Goal: Information Seeking & Learning: Learn about a topic

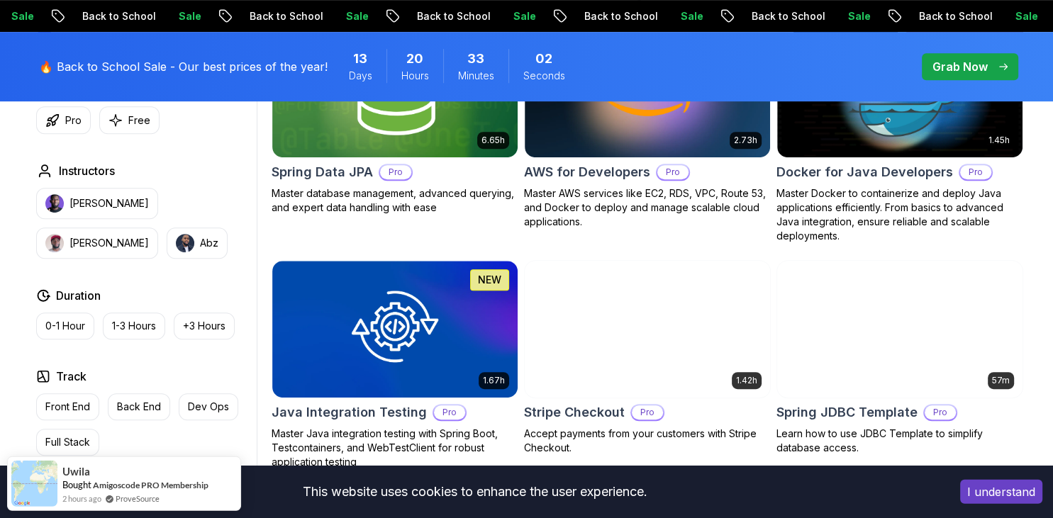
scroll to position [738, 0]
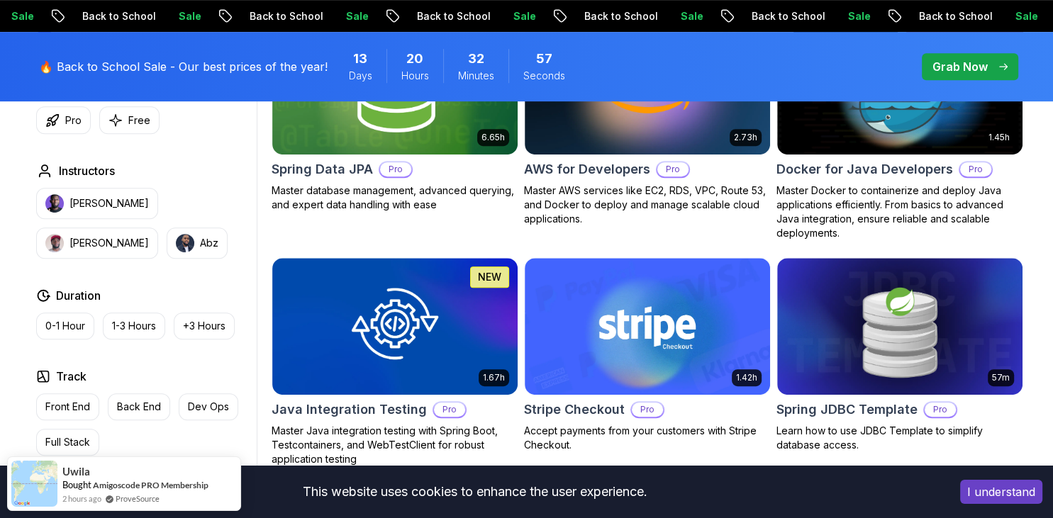
click at [735, 144] on body "Sale Back to School Sale Back to School Sale Back to School Sale Back to School…" at bounding box center [526, 471] width 1053 height 2418
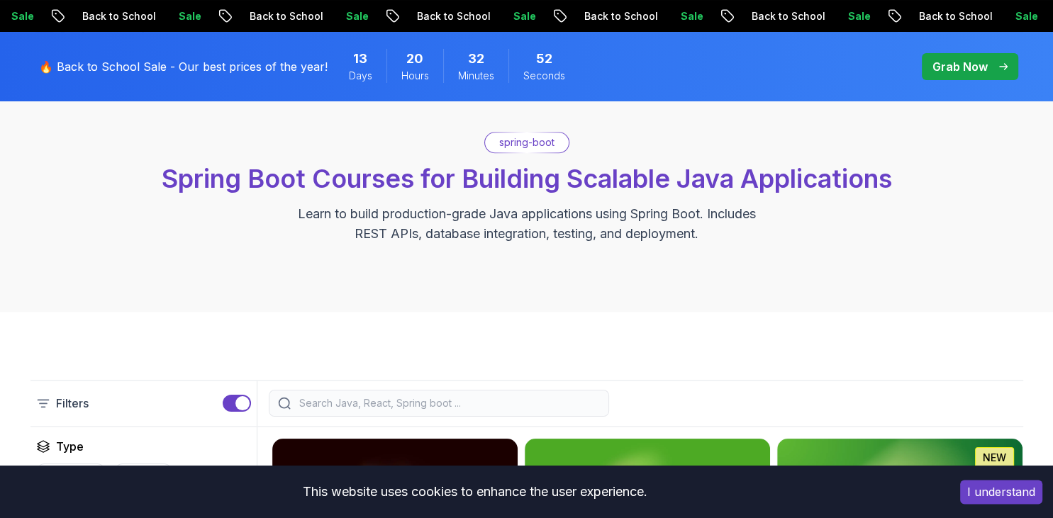
scroll to position [0, 0]
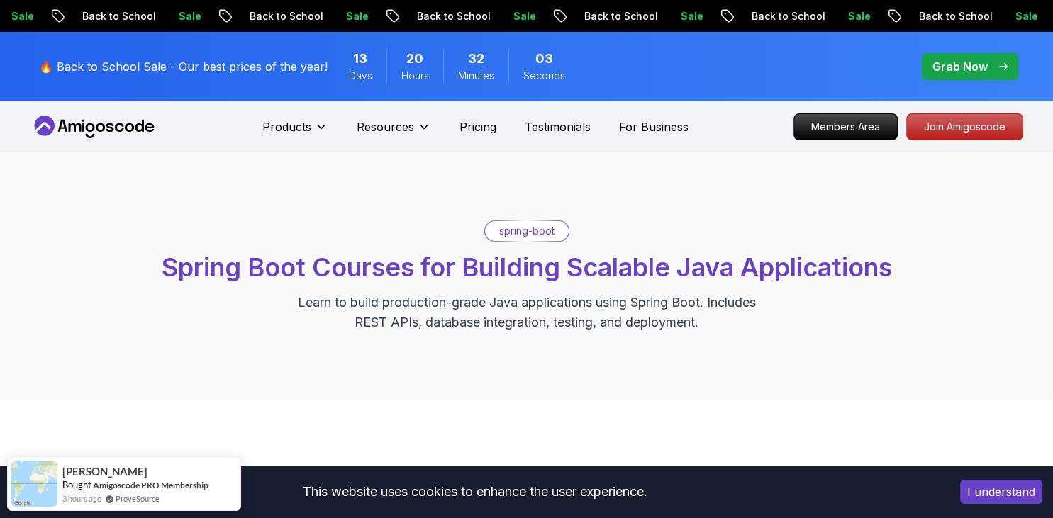
click at [531, 230] on p "spring-boot" at bounding box center [526, 231] width 55 height 14
click at [603, 219] on div "spring-boot Spring Boot Courses for Building Scalable Java Applications Learn t…" at bounding box center [526, 276] width 1053 height 248
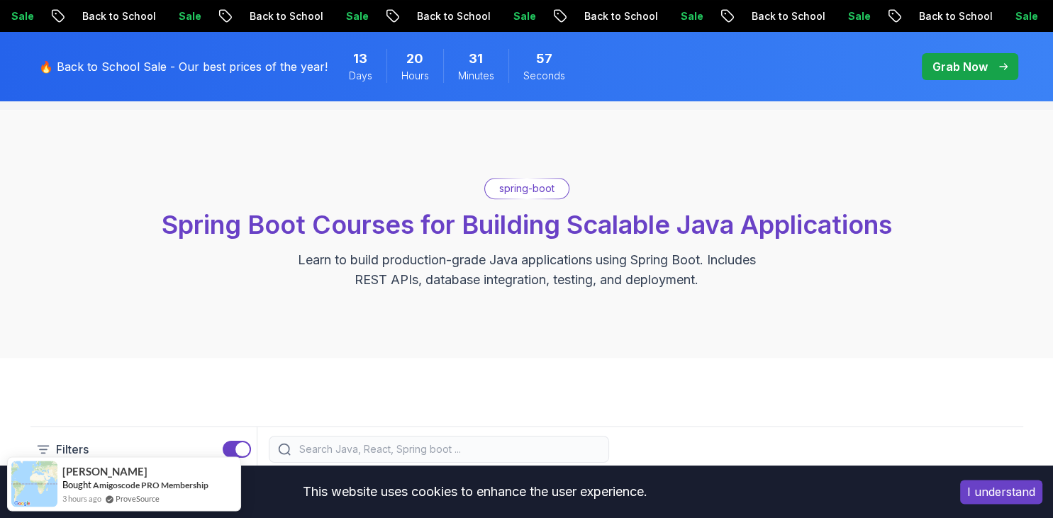
scroll to position [50, 0]
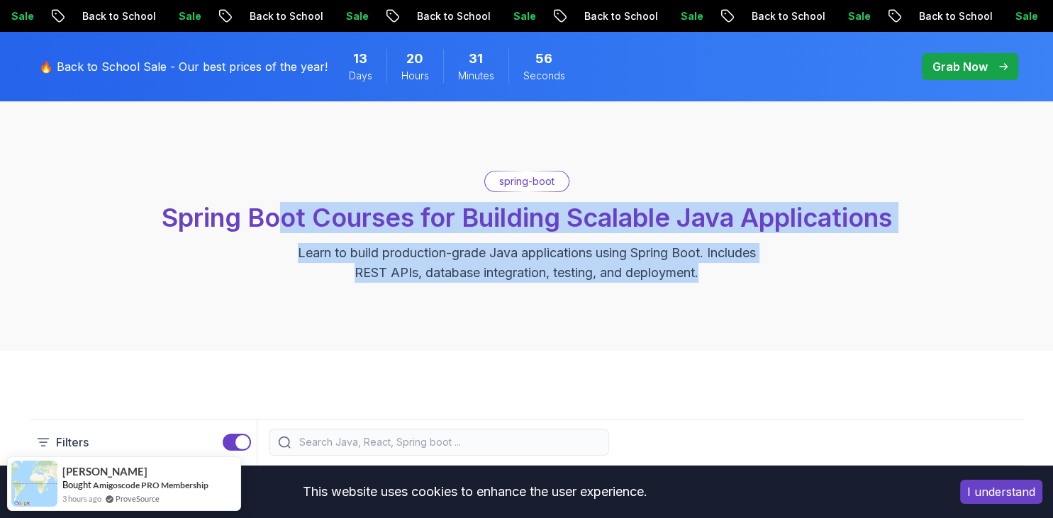
drag, startPoint x: 288, startPoint y: 245, endPoint x: 737, endPoint y: 279, distance: 450.2
click at [737, 279] on div "spring-boot Spring Boot Courses for Building Scalable Java Applications Learn t…" at bounding box center [526, 227] width 993 height 112
click at [737, 279] on p "Learn to build production-grade Java applications using Spring Boot. Includes R…" at bounding box center [527, 263] width 477 height 40
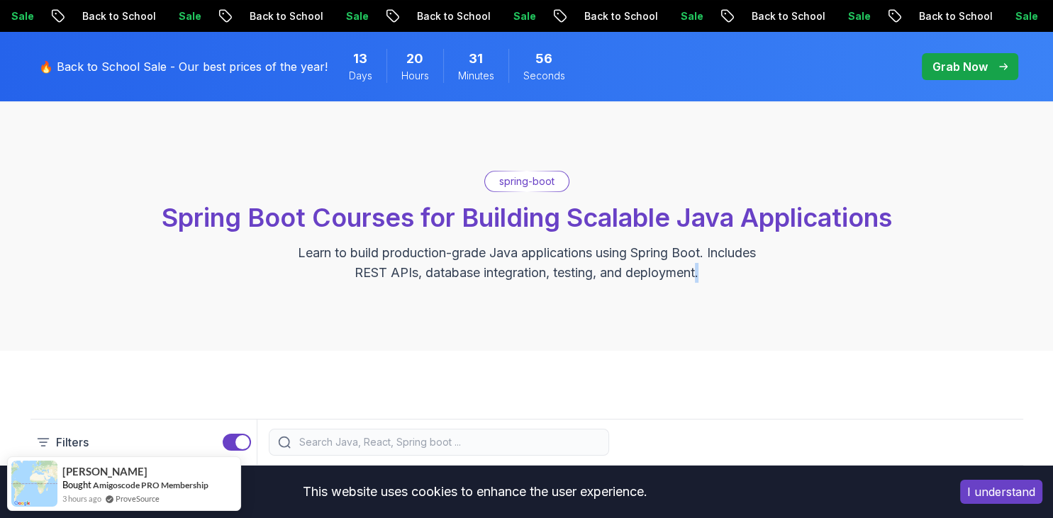
click at [737, 279] on p "Learn to build production-grade Java applications using Spring Boot. Includes R…" at bounding box center [527, 263] width 477 height 40
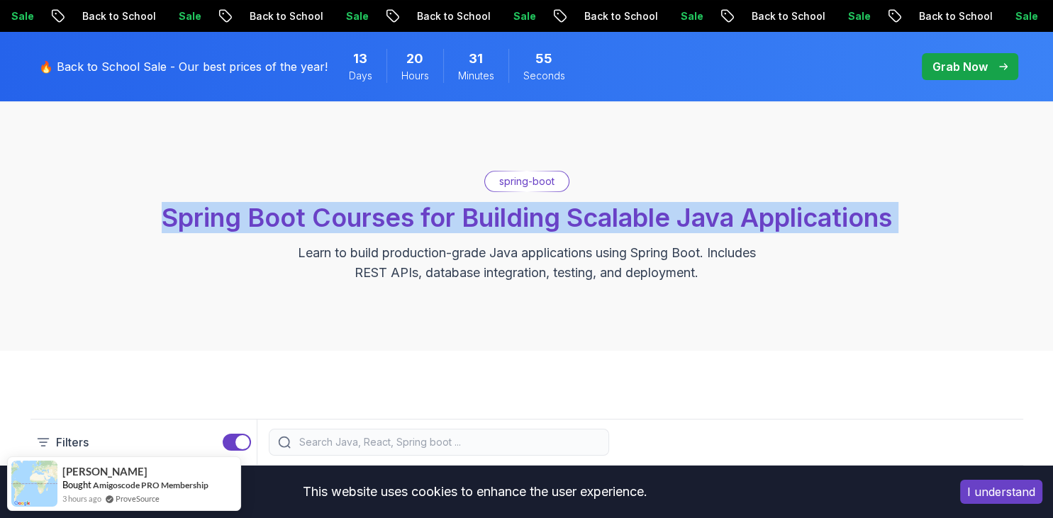
drag, startPoint x: 737, startPoint y: 279, endPoint x: 84, endPoint y: 195, distance: 657.9
click at [84, 195] on div "spring-boot Spring Boot Courses for Building Scalable Java Applications Learn t…" at bounding box center [526, 227] width 993 height 112
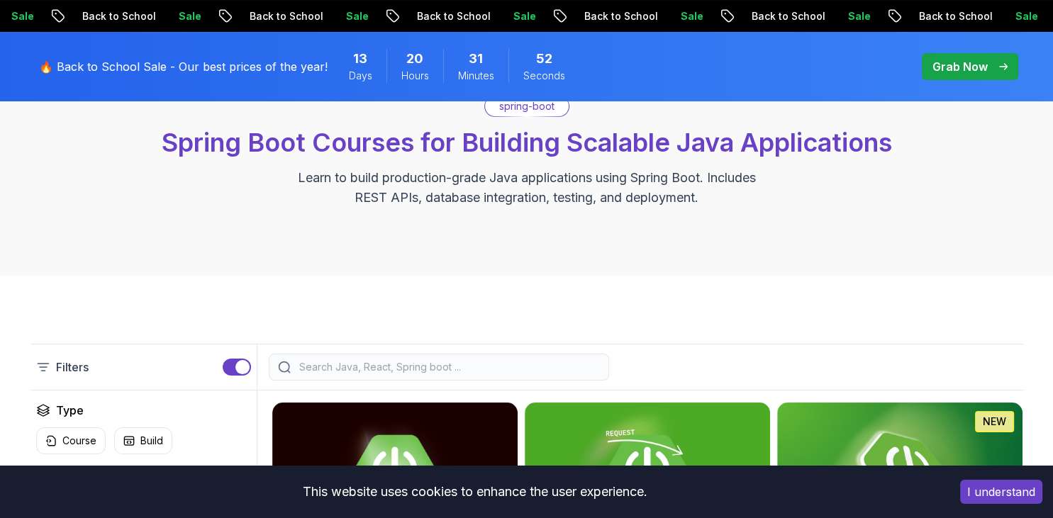
scroll to position [0, 0]
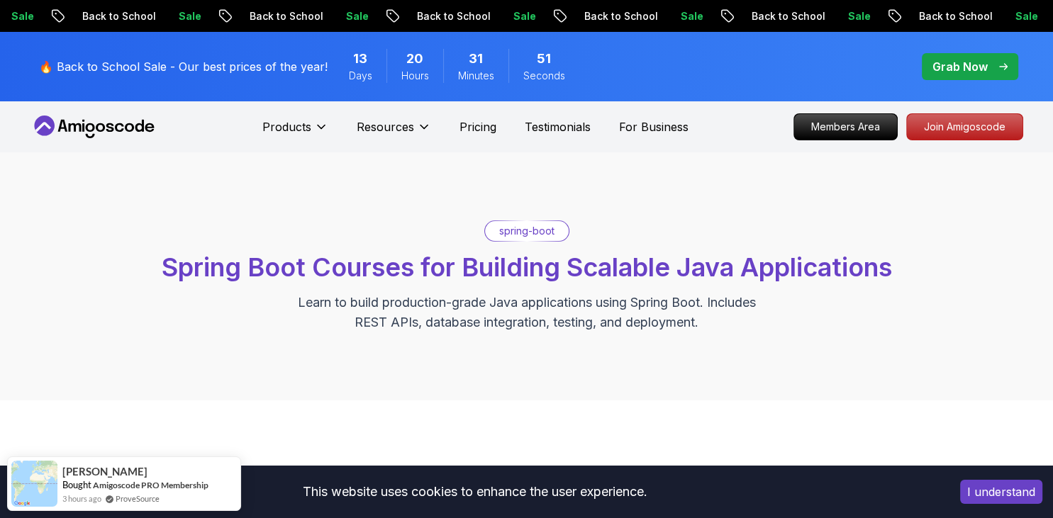
click at [949, 68] on p "Grab Now" at bounding box center [960, 66] width 55 height 17
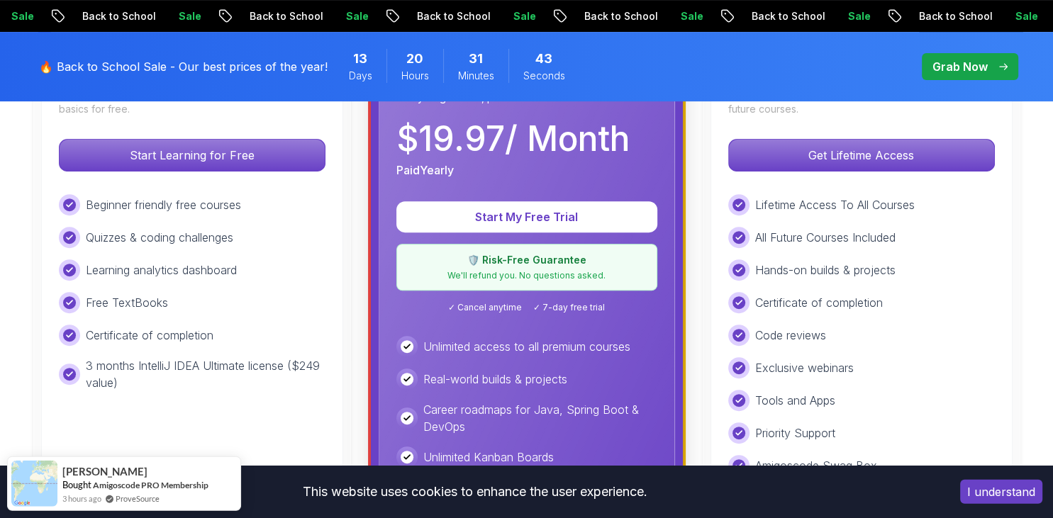
scroll to position [499, 0]
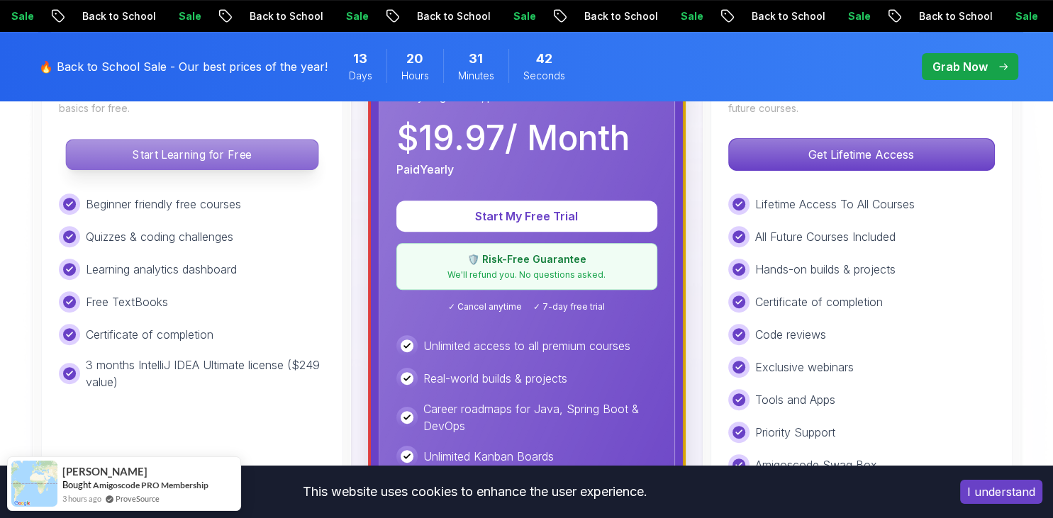
click at [198, 148] on p "Start Learning for Free" at bounding box center [192, 155] width 252 height 30
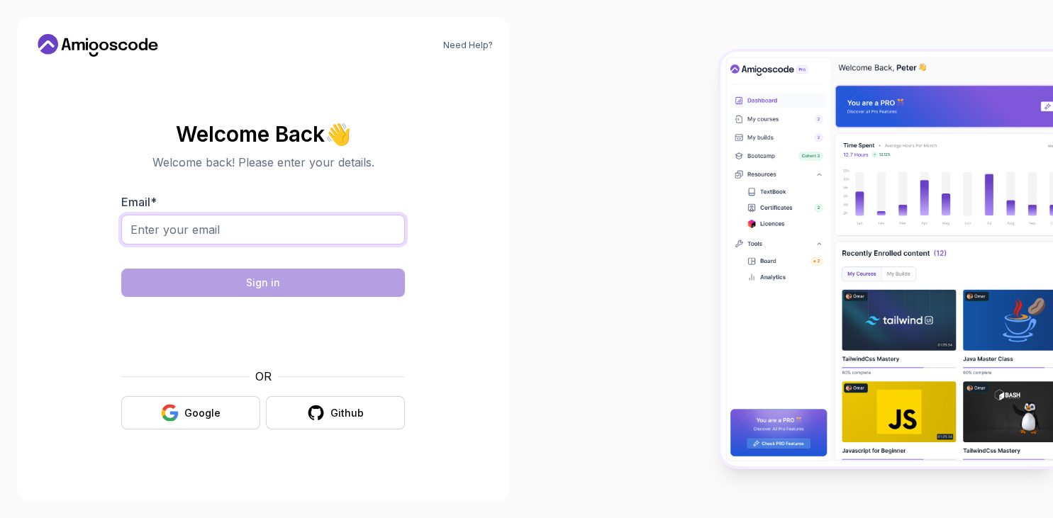
click at [284, 220] on input "Email *" at bounding box center [263, 230] width 284 height 30
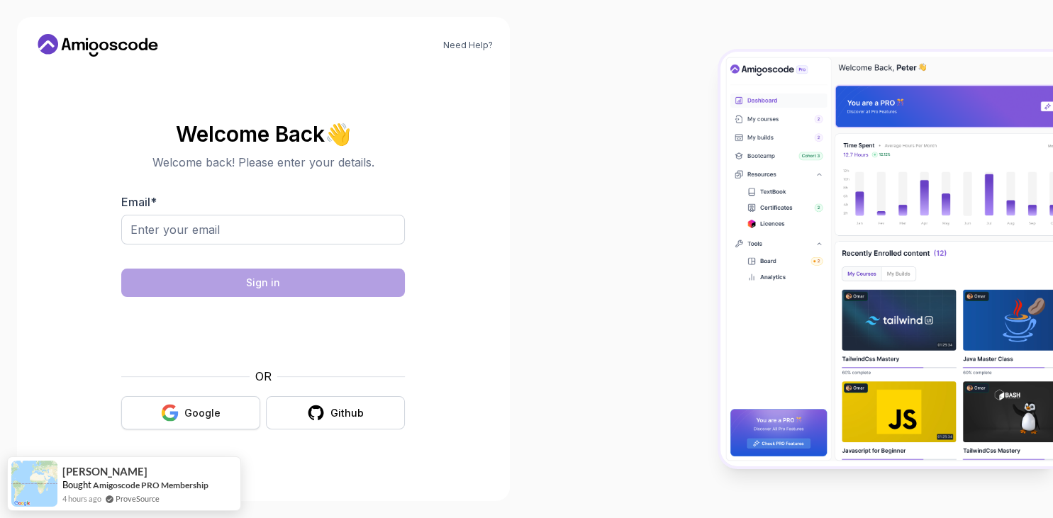
click at [206, 413] on div "Google" at bounding box center [202, 413] width 36 height 14
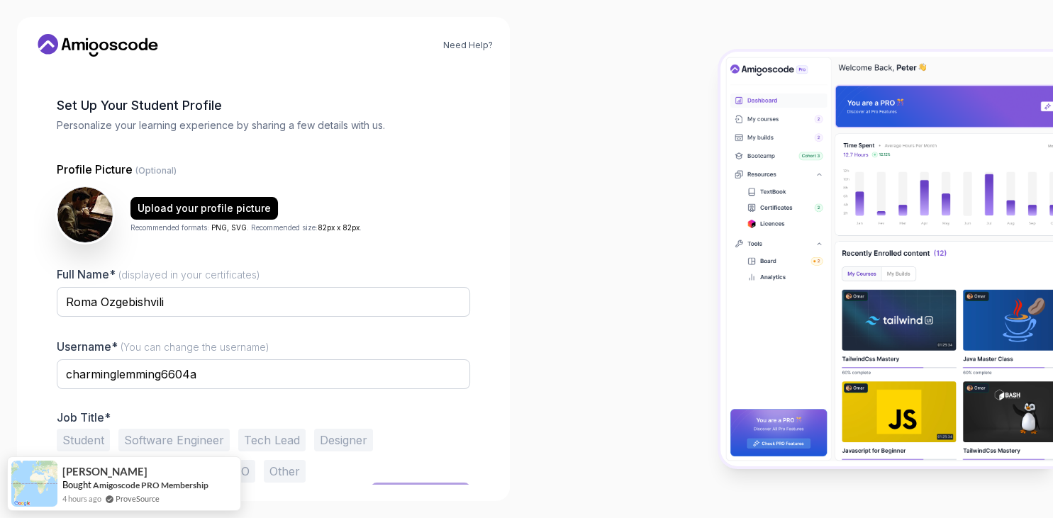
scroll to position [72, 0]
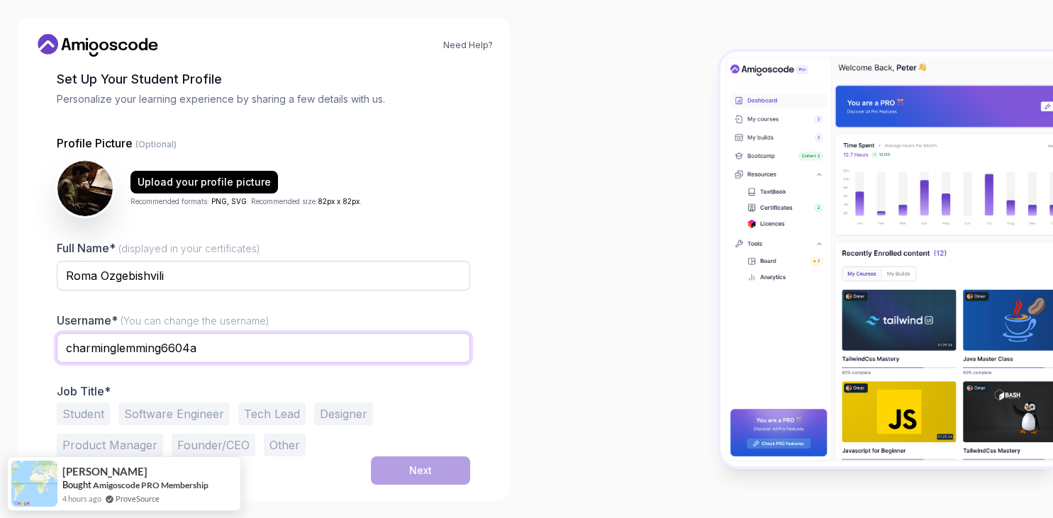
drag, startPoint x: 275, startPoint y: 350, endPoint x: 14, endPoint y: 350, distance: 261.0
click at [57, 350] on input "charminglemming6604a" at bounding box center [263, 348] width 413 height 30
drag, startPoint x: 162, startPoint y: 348, endPoint x: 223, endPoint y: 348, distance: 60.3
click at [223, 348] on input "charminglemming6604a" at bounding box center [263, 348] width 413 height 30
click at [271, 347] on input "charminglemming" at bounding box center [263, 348] width 413 height 30
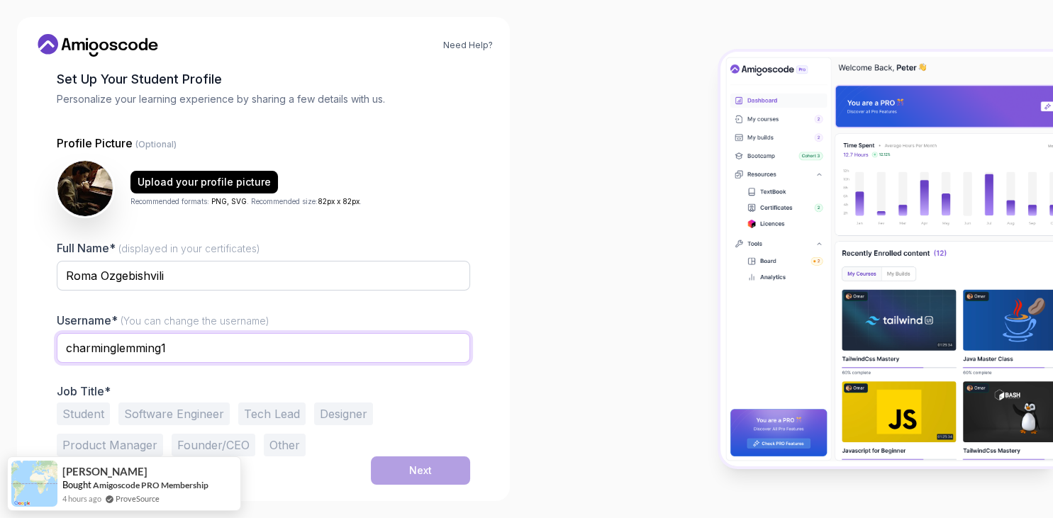
click at [239, 339] on input "charminglemming1" at bounding box center [263, 348] width 413 height 30
click at [254, 348] on input "charminglemming6604a" at bounding box center [263, 348] width 413 height 30
click at [64, 413] on button "Student" at bounding box center [83, 414] width 53 height 23
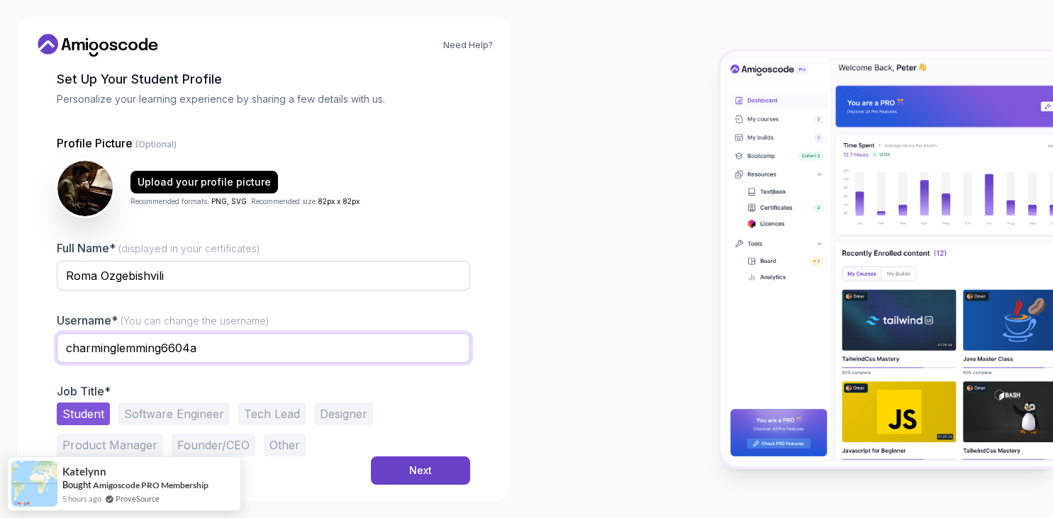
click at [206, 348] on input "charminglemming6604a" at bounding box center [263, 348] width 413 height 30
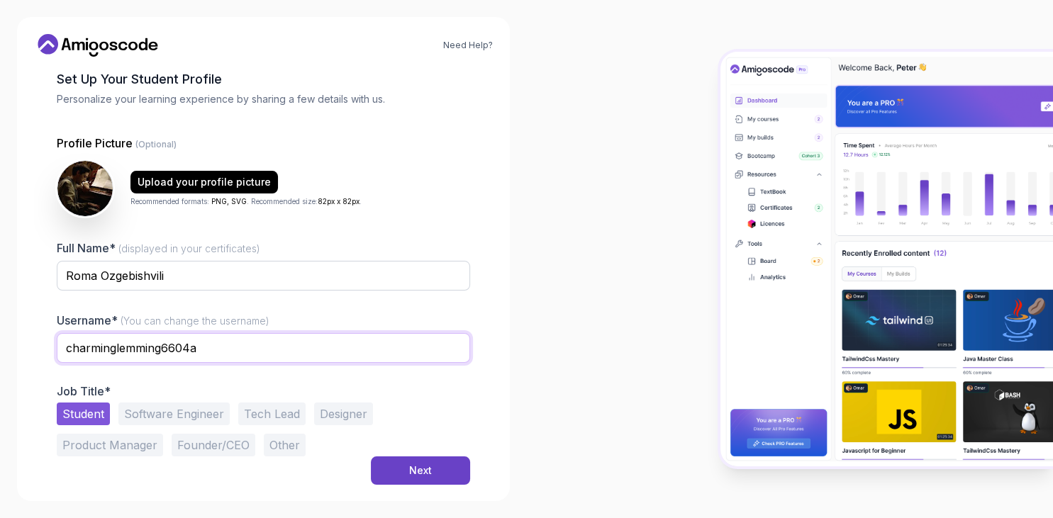
drag, startPoint x: 201, startPoint y: 348, endPoint x: 164, endPoint y: 345, distance: 37.0
click at [164, 345] on input "charminglemming6604a" at bounding box center [263, 348] width 413 height 30
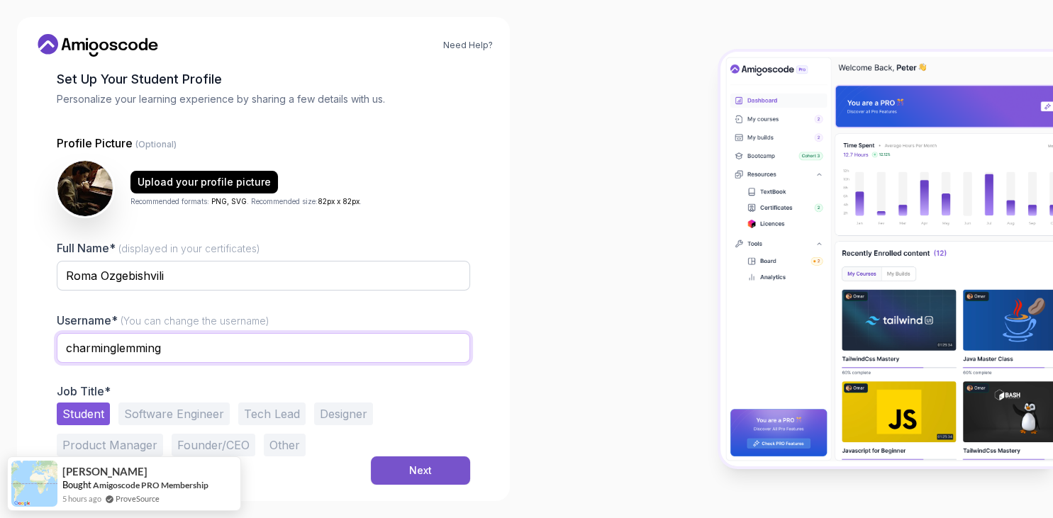
type input "charminglemming"
click at [403, 469] on button "Next" at bounding box center [420, 471] width 99 height 28
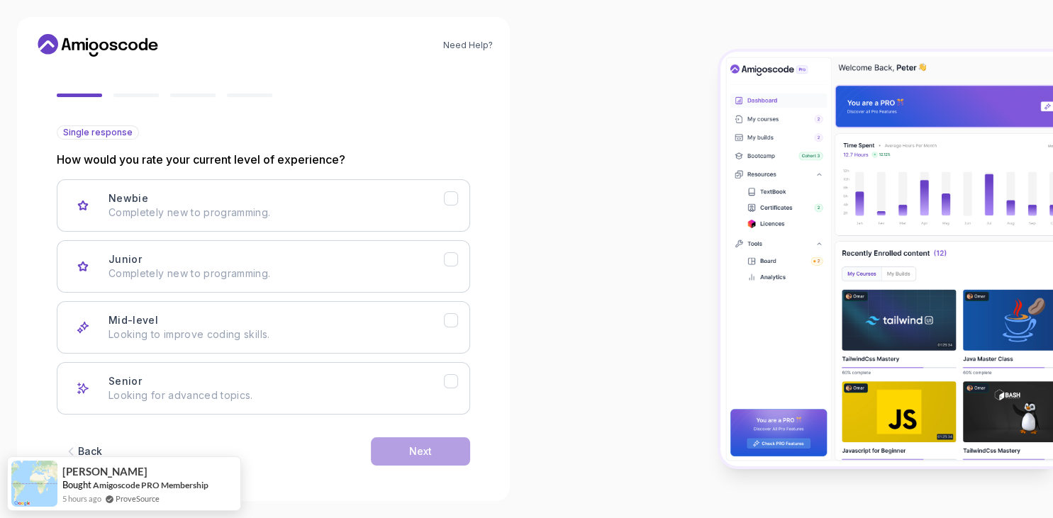
scroll to position [116, 0]
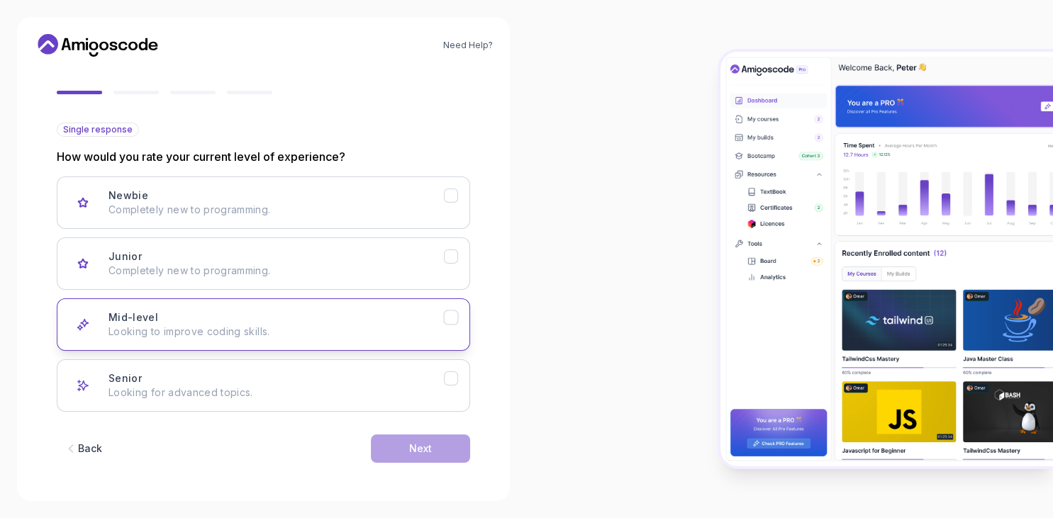
click at [373, 310] on button "Mid-level Looking to improve coding skills." at bounding box center [263, 325] width 413 height 52
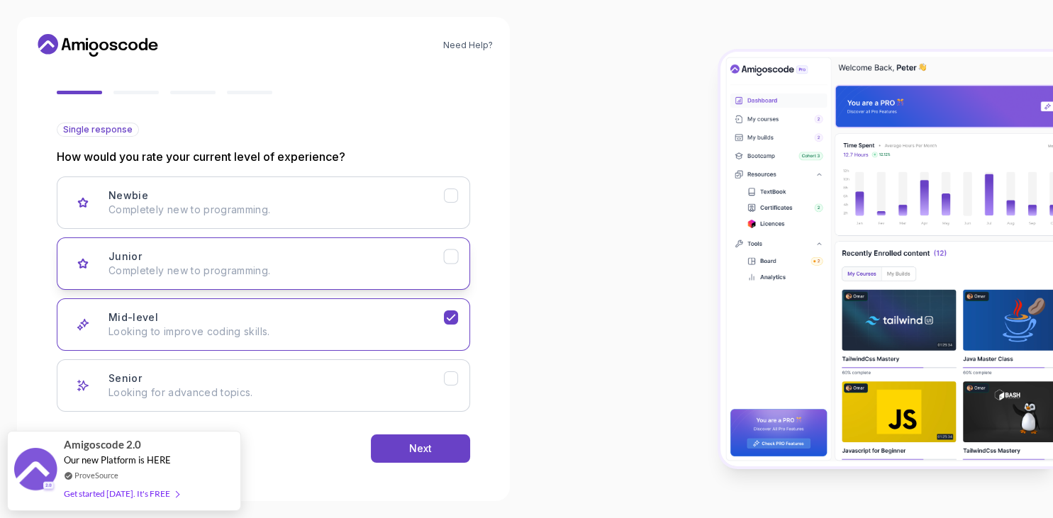
click at [370, 276] on p "Completely new to programming." at bounding box center [276, 271] width 335 height 14
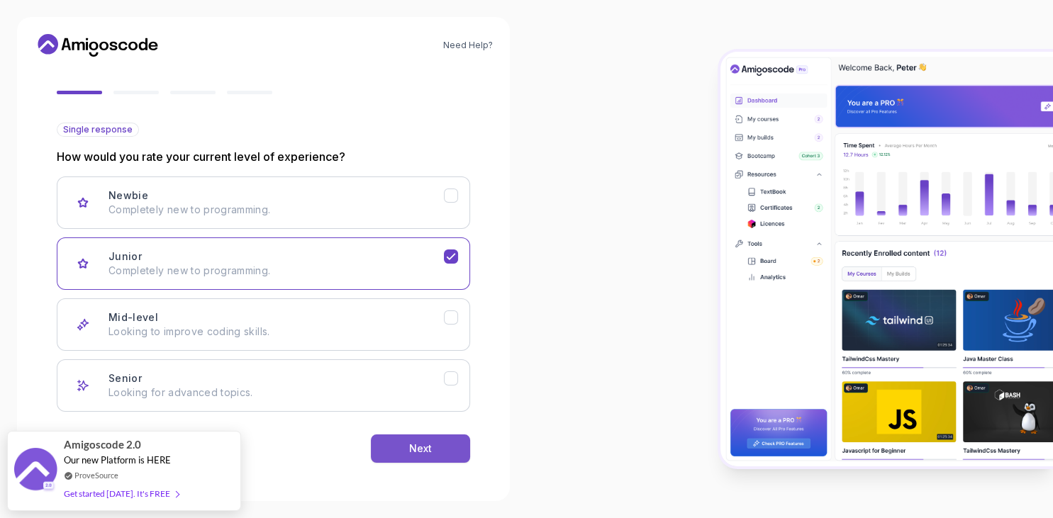
click at [423, 450] on div "Next" at bounding box center [420, 449] width 23 height 14
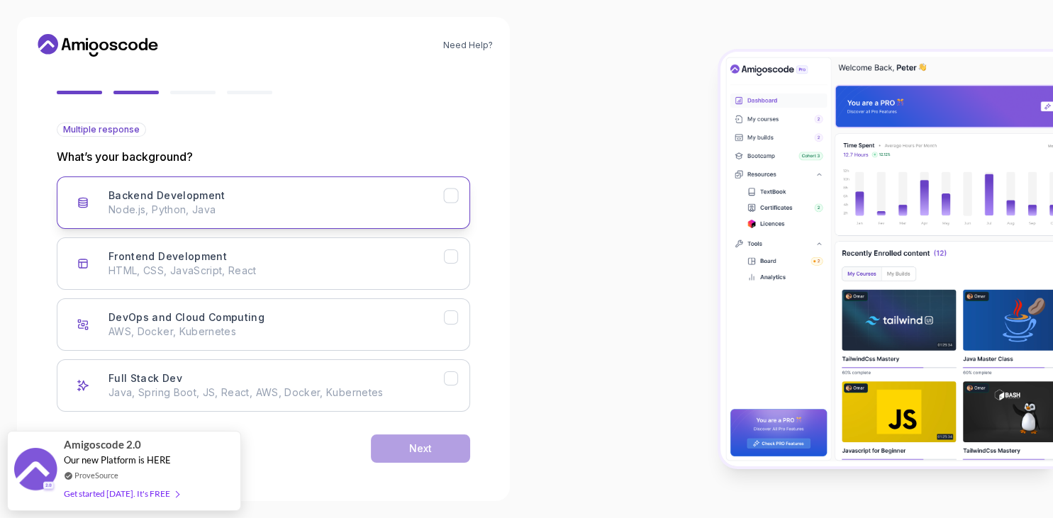
click at [272, 203] on div "Backend Development Node.js, Python, Java" at bounding box center [276, 203] width 335 height 28
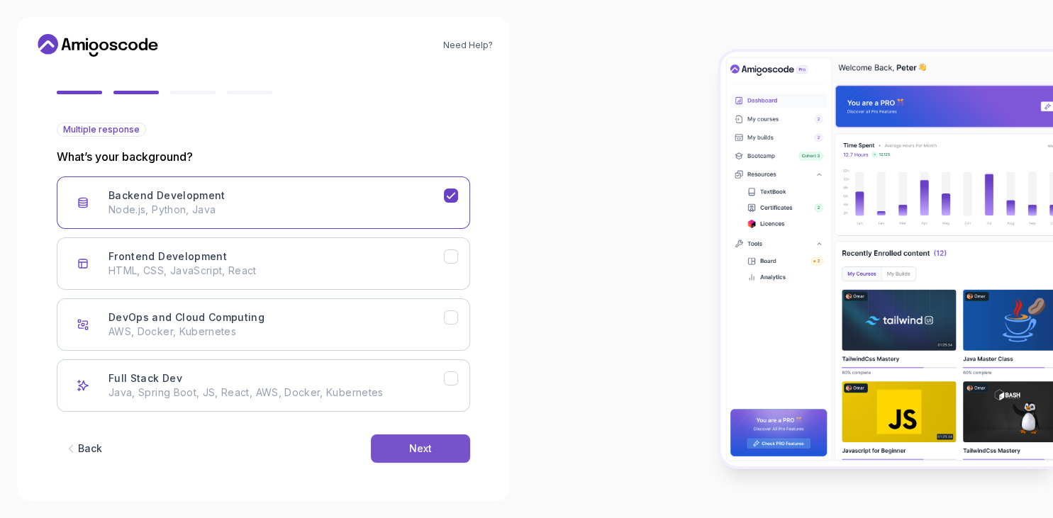
click at [430, 455] on button "Next" at bounding box center [420, 449] width 99 height 28
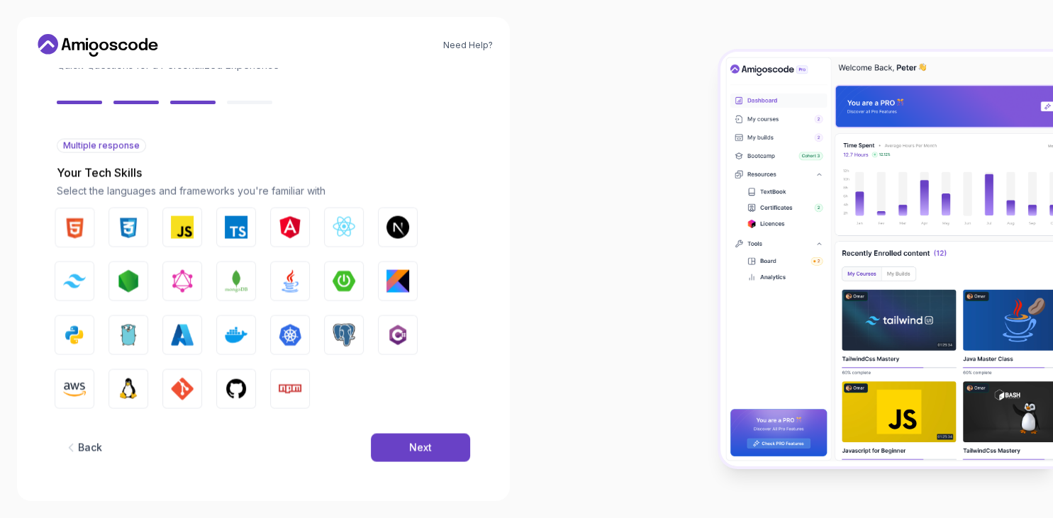
scroll to position [100, 0]
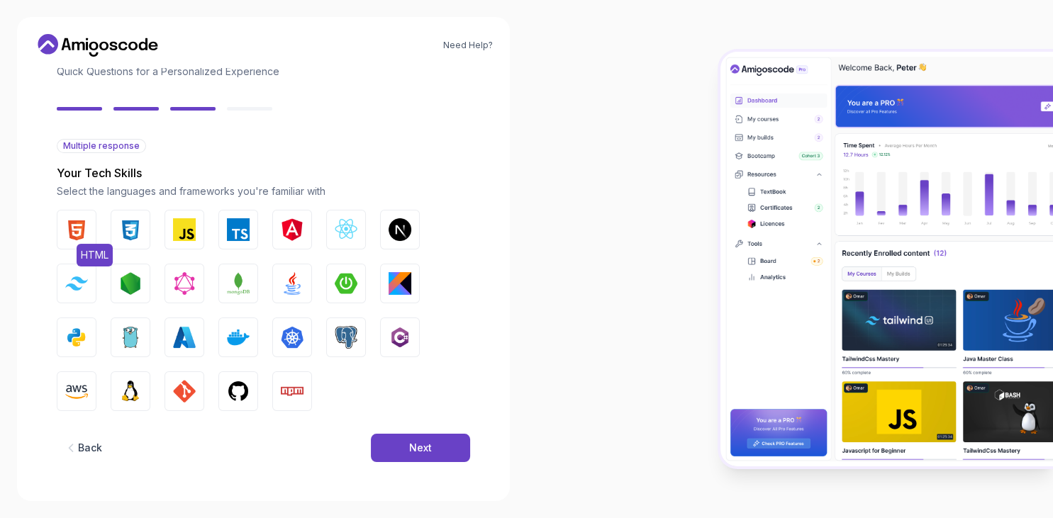
click at [78, 233] on img "button" at bounding box center [76, 229] width 23 height 23
click at [155, 228] on div "HTML CSS JavaScript TypeScript Angular React.js Next.js Tailwind CSS Node.js Gr…" at bounding box center [263, 310] width 413 height 201
click at [138, 228] on img "button" at bounding box center [130, 229] width 23 height 23
click at [182, 228] on img "button" at bounding box center [184, 229] width 23 height 23
click at [288, 275] on img "button" at bounding box center [292, 283] width 23 height 23
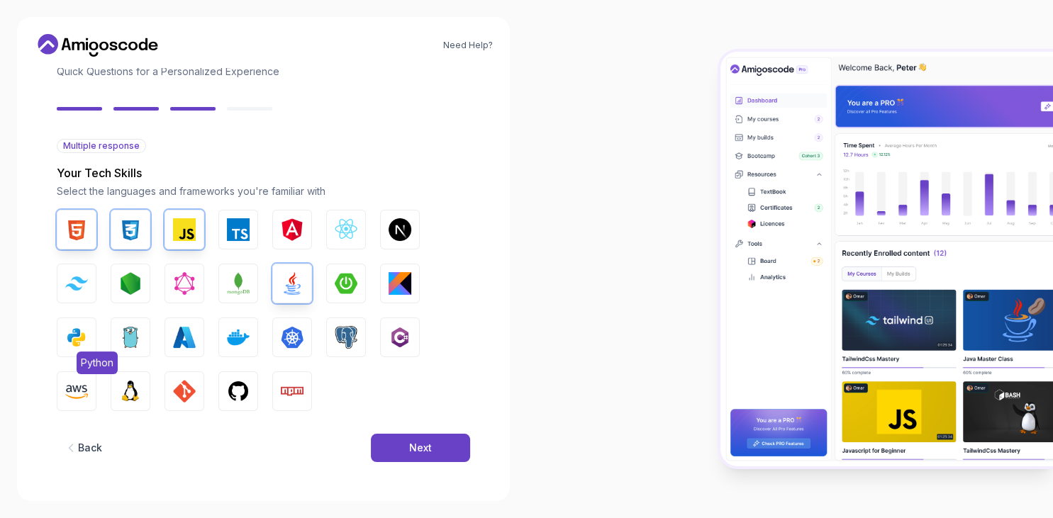
click at [80, 329] on img "button" at bounding box center [76, 337] width 23 height 23
click at [408, 440] on button "Next" at bounding box center [420, 448] width 99 height 28
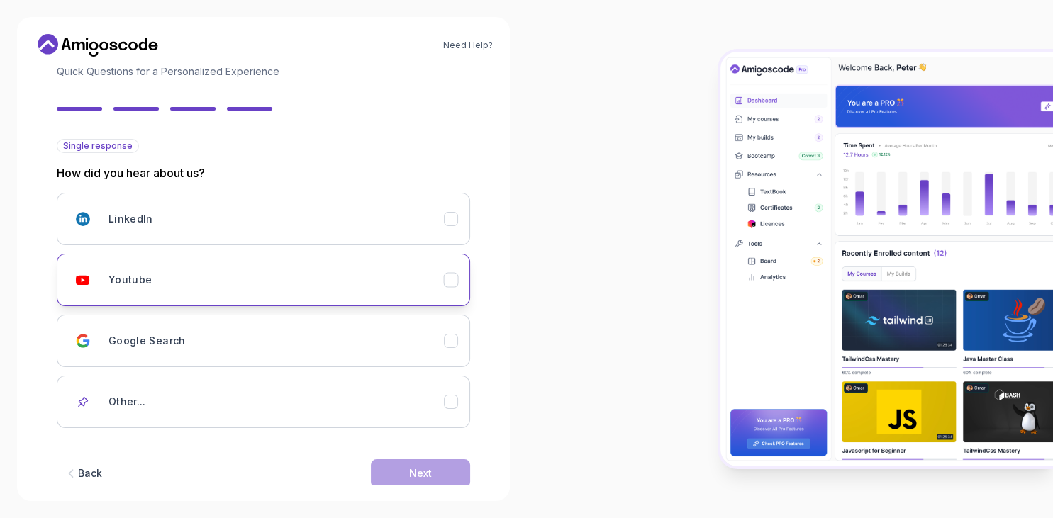
click at [370, 280] on div "Youtube" at bounding box center [276, 280] width 335 height 28
click at [405, 464] on button "Next" at bounding box center [420, 474] width 99 height 28
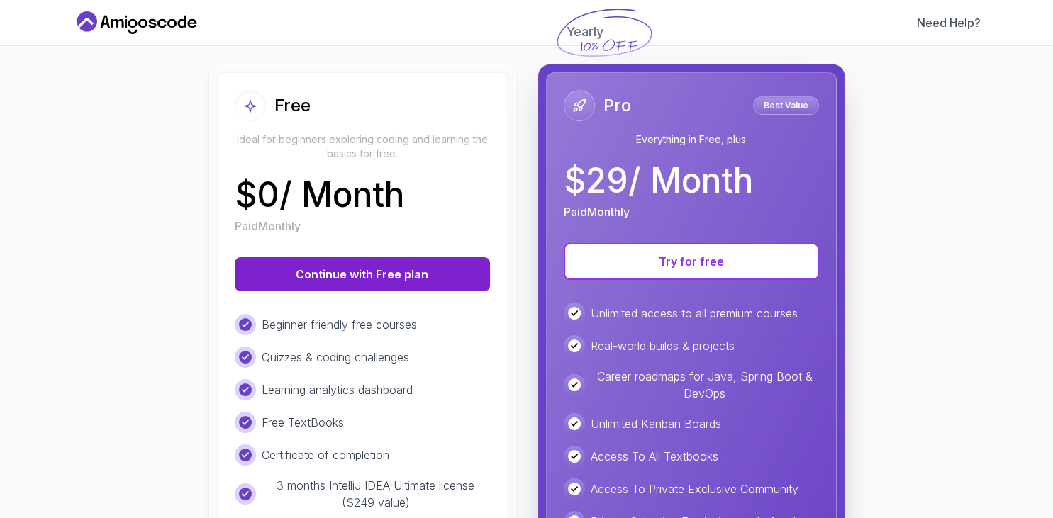
scroll to position [218, 0]
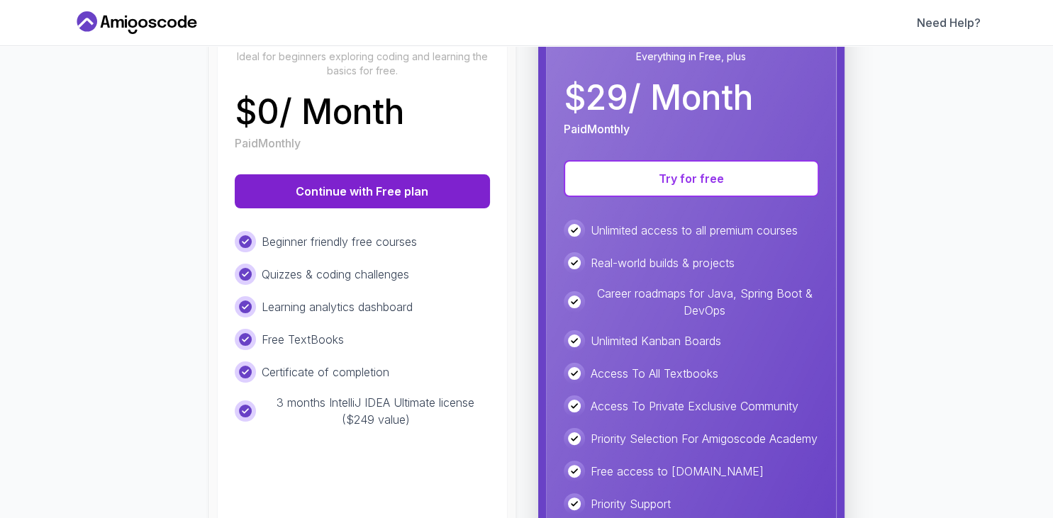
click at [370, 200] on button "Continue with Free plan" at bounding box center [362, 191] width 255 height 34
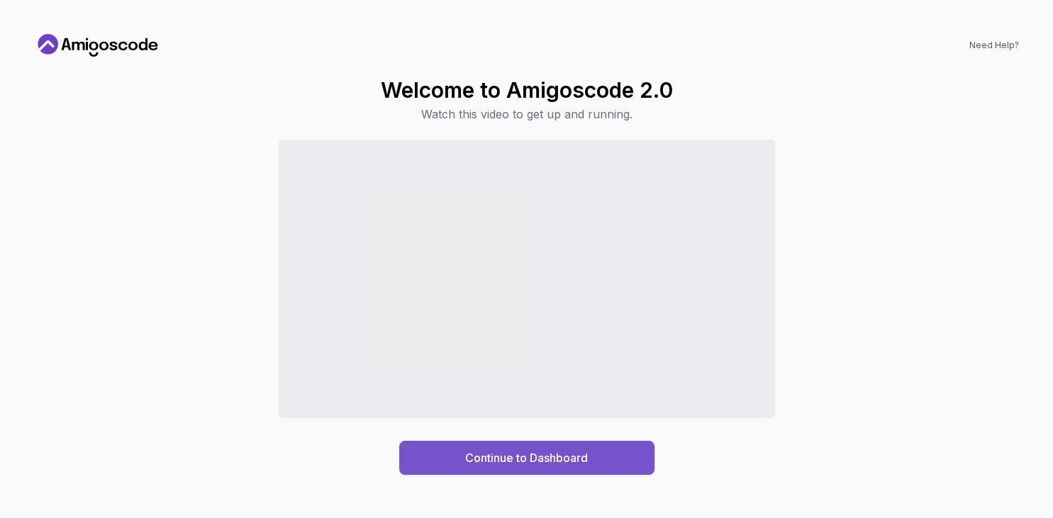
click at [595, 452] on button "Continue to Dashboard" at bounding box center [526, 458] width 255 height 34
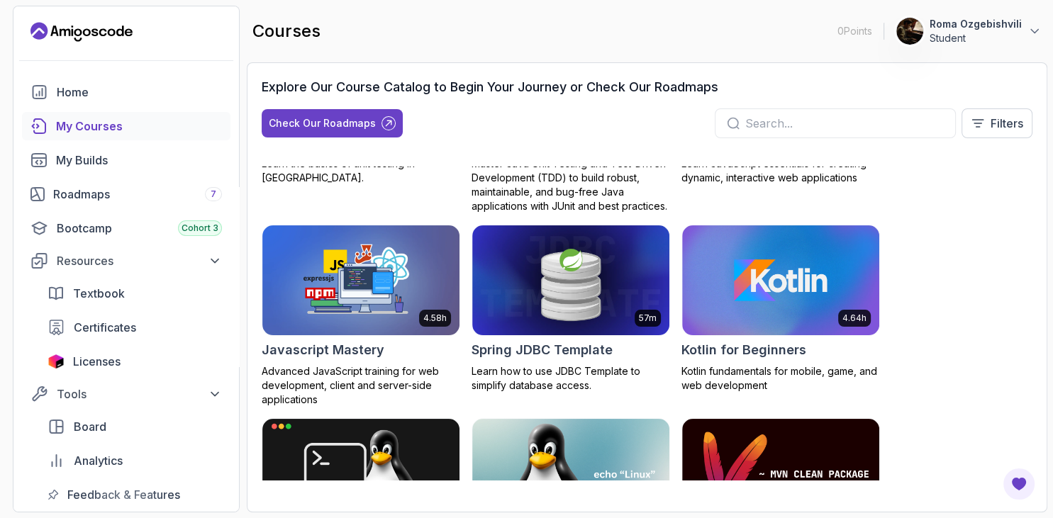
scroll to position [1716, 0]
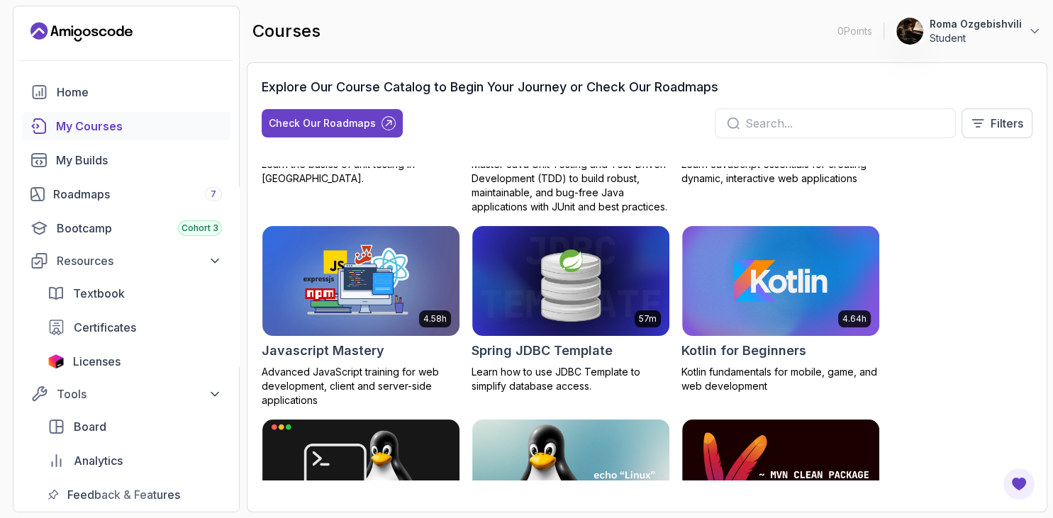
drag, startPoint x: 1053, startPoint y: 321, endPoint x: 1035, endPoint y: 326, distance: 18.4
click at [1051, 318] on section "0 Points 1 Roma Ozgebishvili Student Home My Courses My Builds Roadmaps 7 Bootc…" at bounding box center [526, 259] width 1053 height 518
drag, startPoint x: 1053, startPoint y: 290, endPoint x: 1043, endPoint y: 231, distance: 59.7
click at [1043, 233] on section "0 Points 1 Roma Ozgebishvili Student Home My Courses My Builds Roadmaps 7 Bootc…" at bounding box center [526, 259] width 1053 height 518
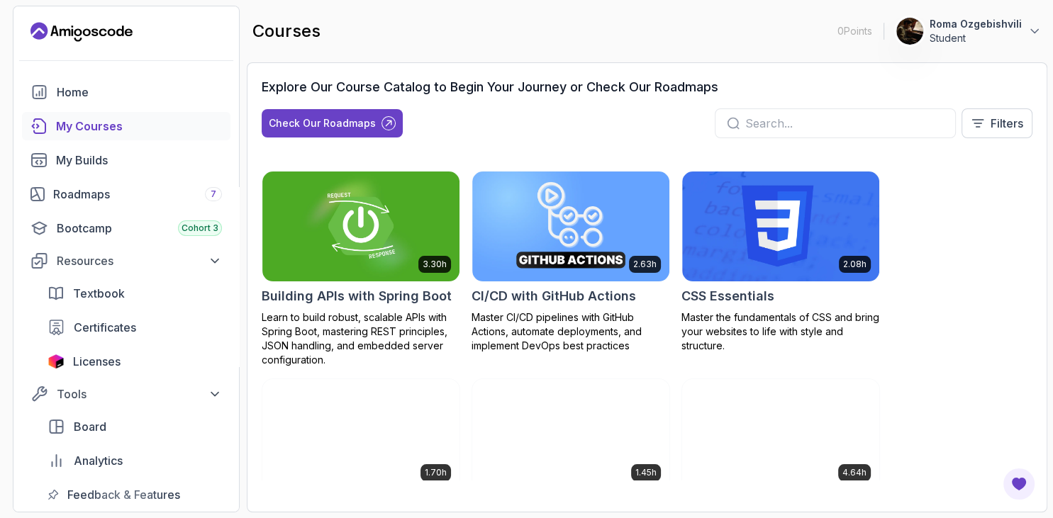
scroll to position [27, 0]
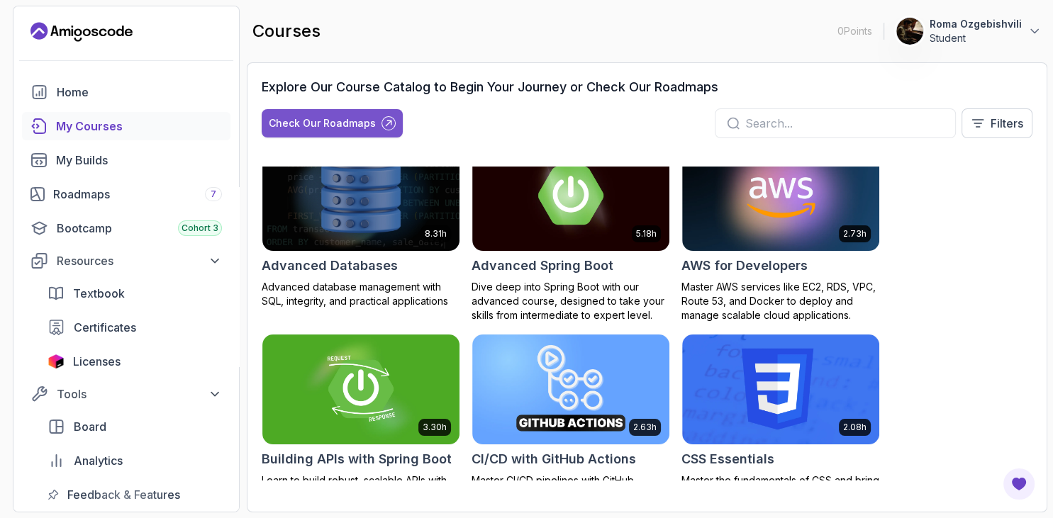
click at [370, 126] on div "Check Our Roadmaps" at bounding box center [322, 123] width 107 height 14
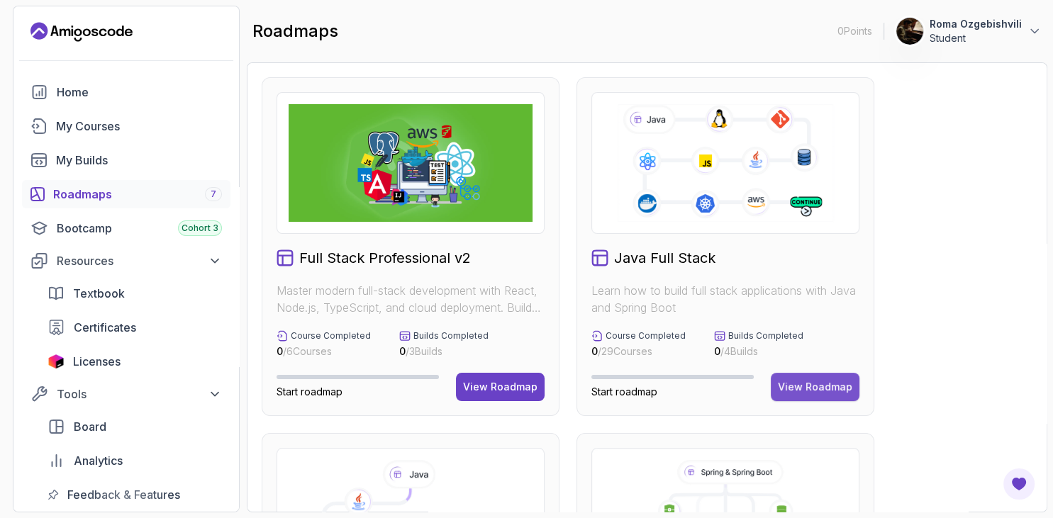
click at [818, 388] on div "View Roadmap" at bounding box center [815, 387] width 74 height 14
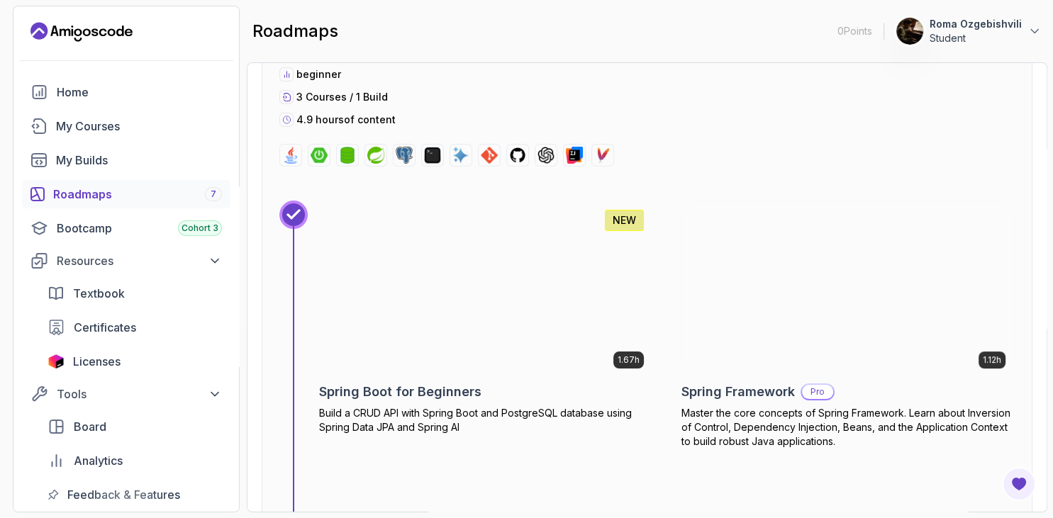
scroll to position [5297, 0]
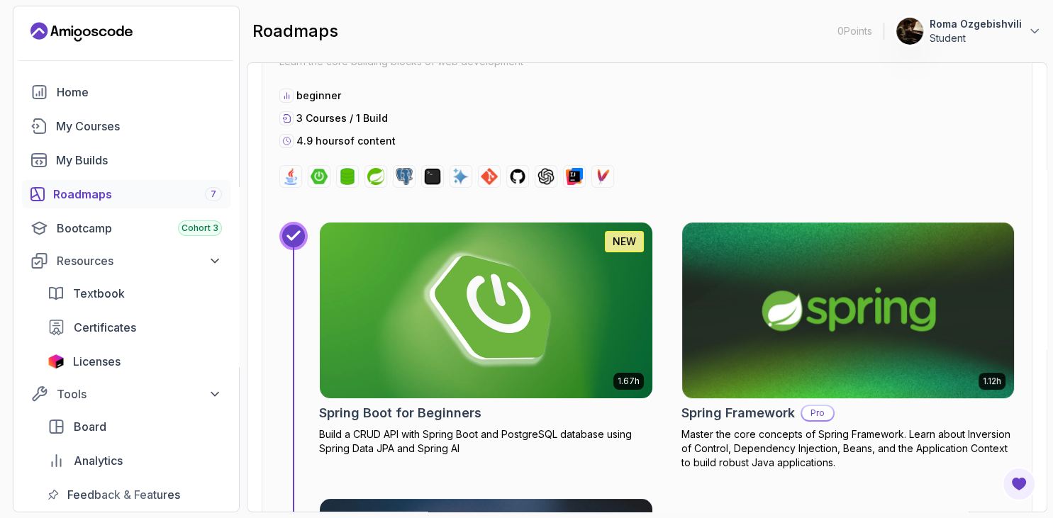
click at [523, 321] on img at bounding box center [485, 310] width 349 height 184
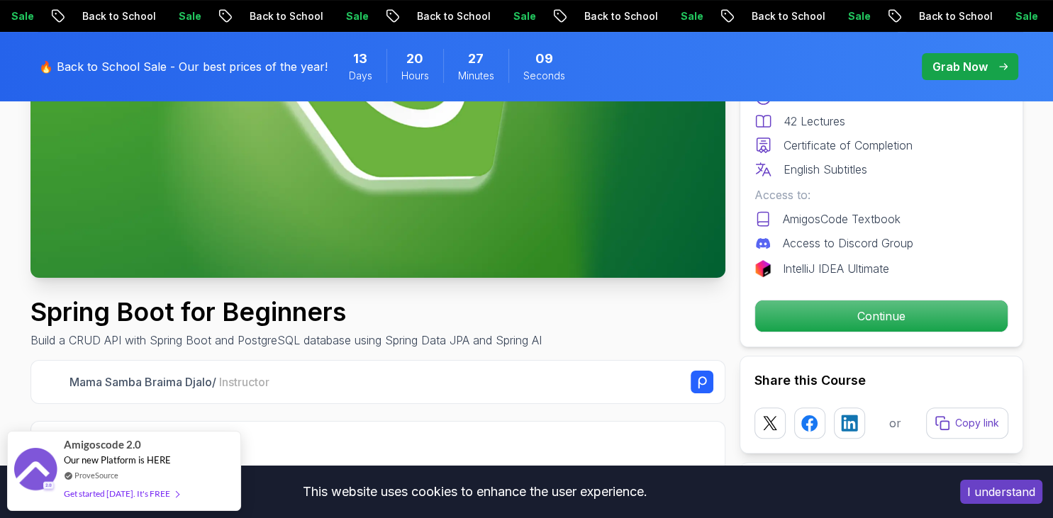
scroll to position [324, 0]
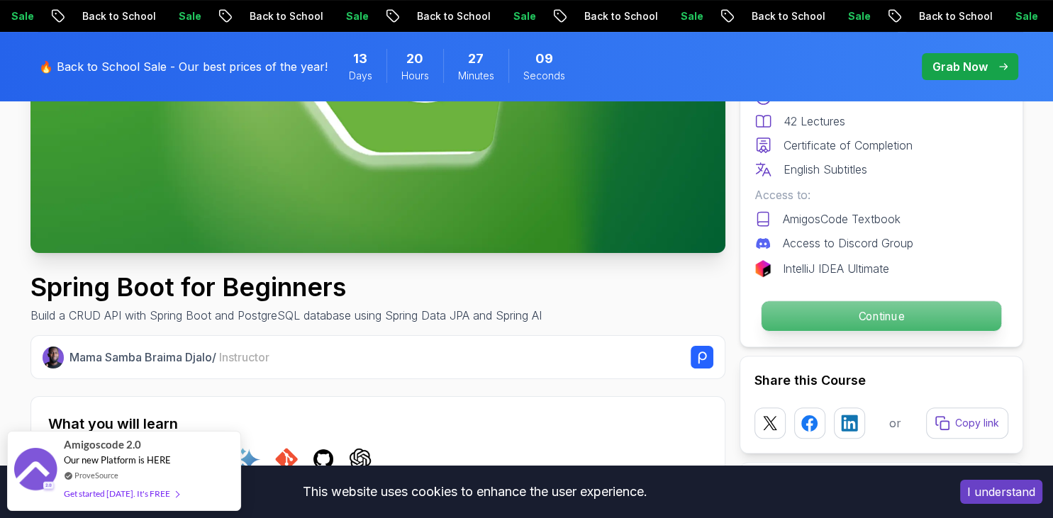
click at [889, 318] on p "Continue" at bounding box center [881, 316] width 240 height 30
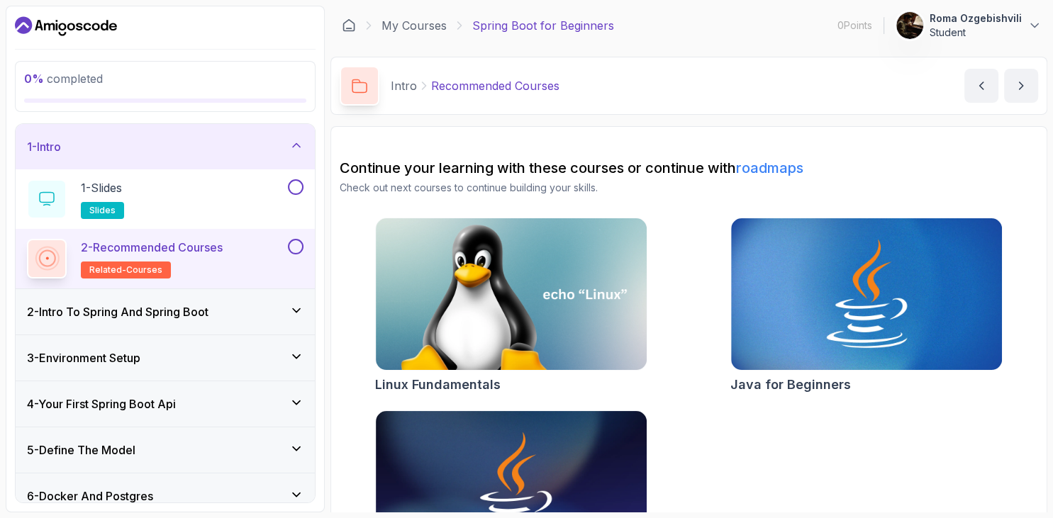
click at [378, 25] on div "My Courses Spring Boot for Beginners" at bounding box center [478, 25] width 272 height 17
click at [404, 23] on link "My Courses" at bounding box center [414, 25] width 65 height 17
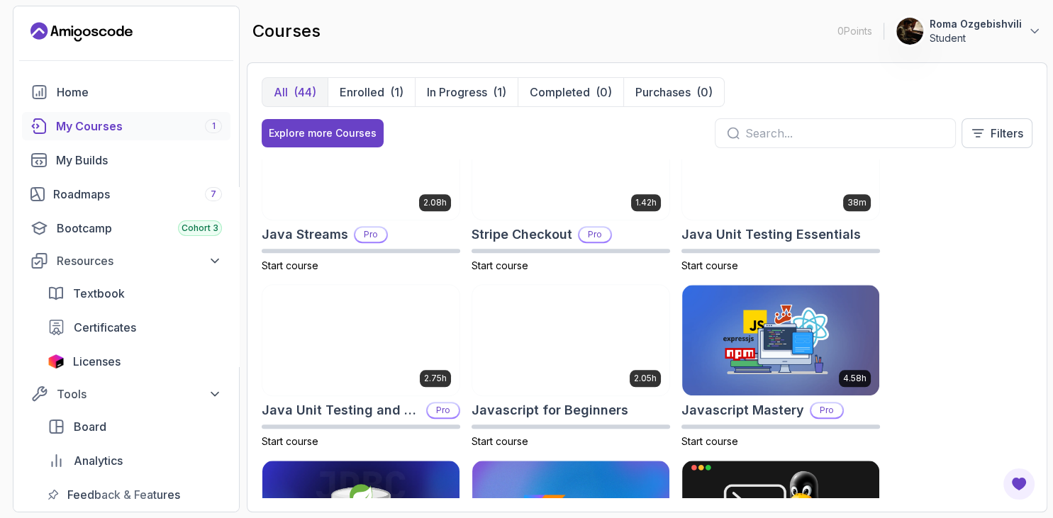
scroll to position [1362, 0]
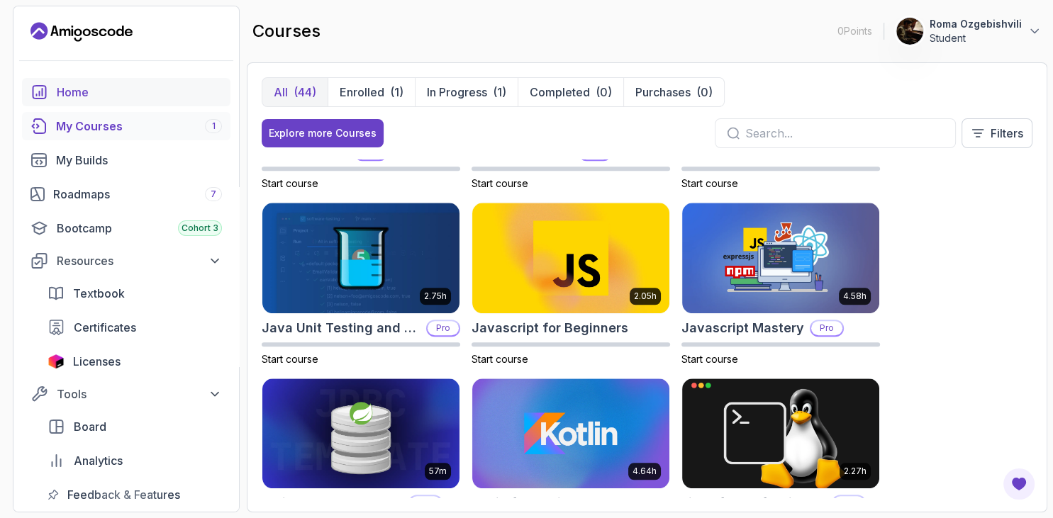
click at [133, 86] on div "Home" at bounding box center [139, 92] width 165 height 17
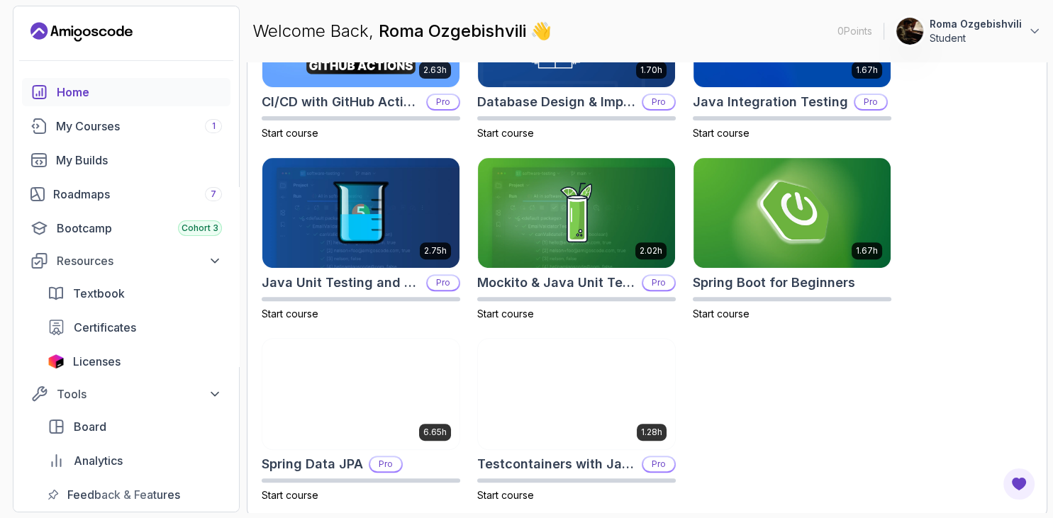
scroll to position [531, 0]
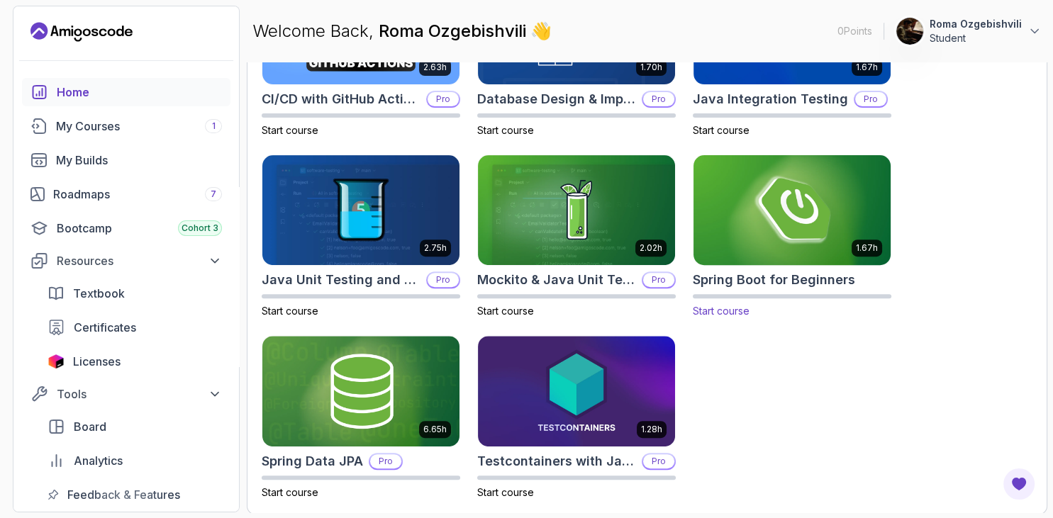
click at [832, 220] on img at bounding box center [792, 210] width 207 height 116
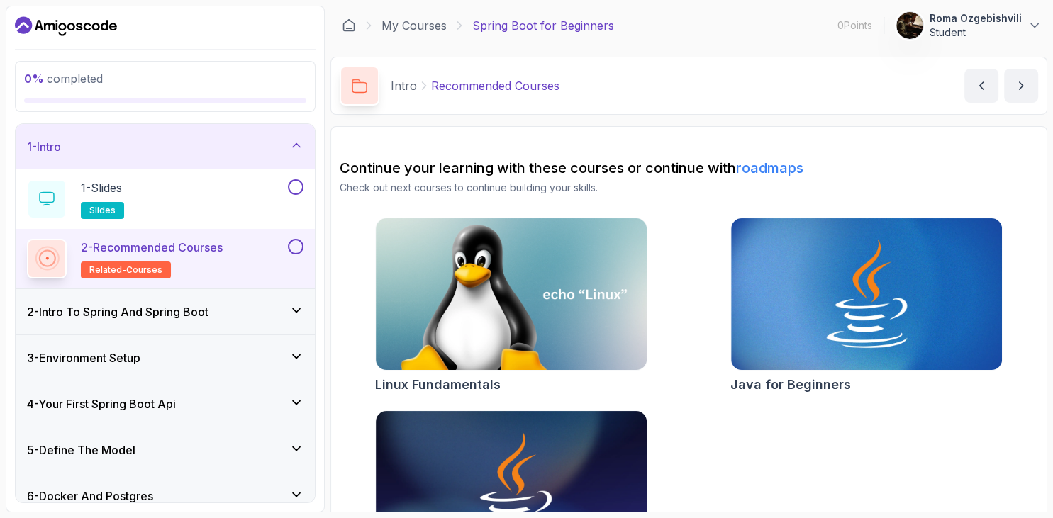
scroll to position [88, 0]
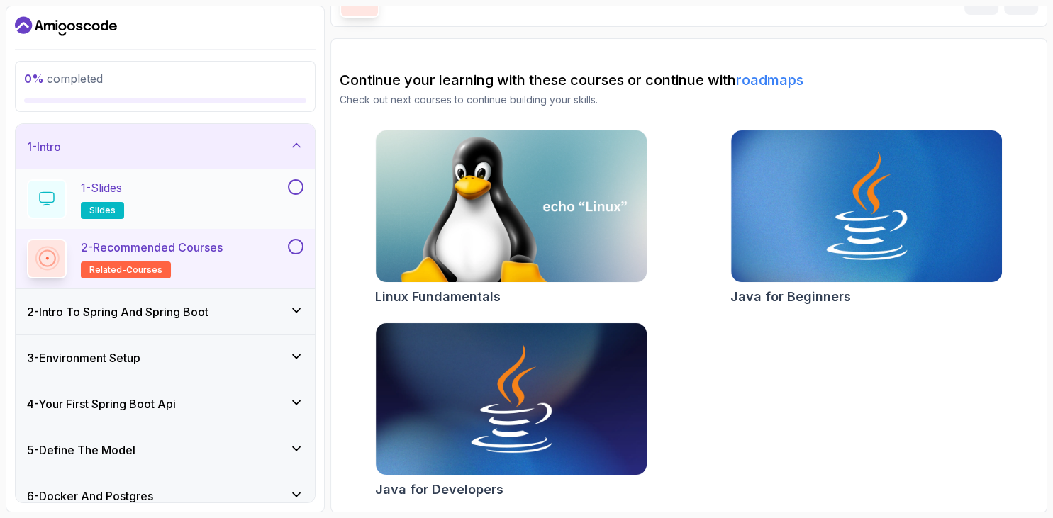
click at [256, 191] on div "1 - Slides slides" at bounding box center [156, 199] width 258 height 40
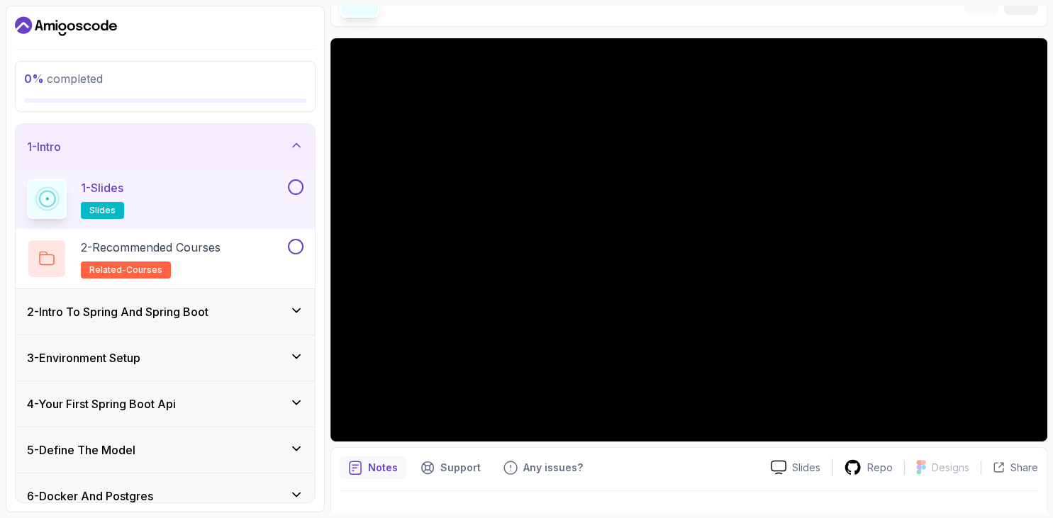
click at [161, 311] on h3 "2 - Intro To Spring And Spring Boot" at bounding box center [118, 312] width 182 height 17
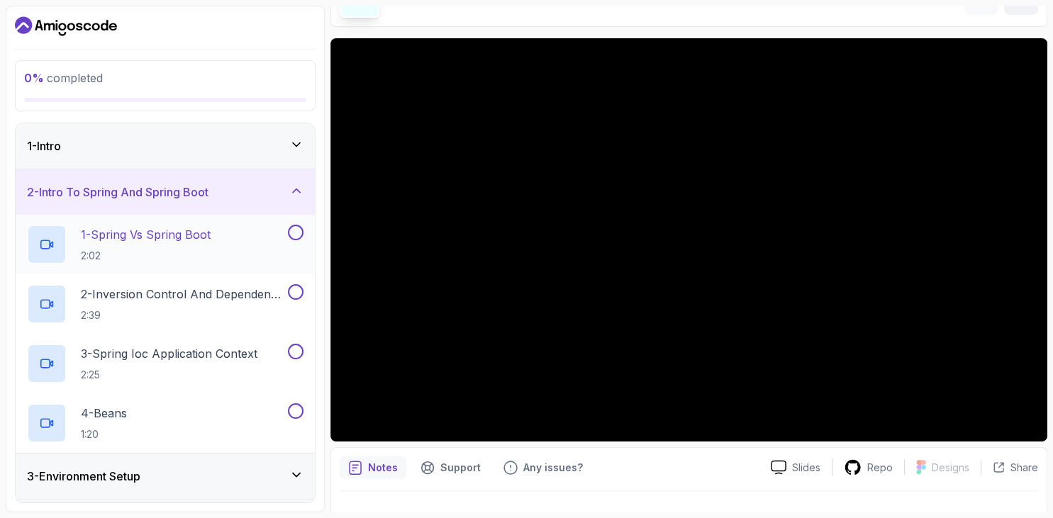
click at [178, 228] on p "1 - Spring Vs Spring Boot" at bounding box center [146, 234] width 130 height 17
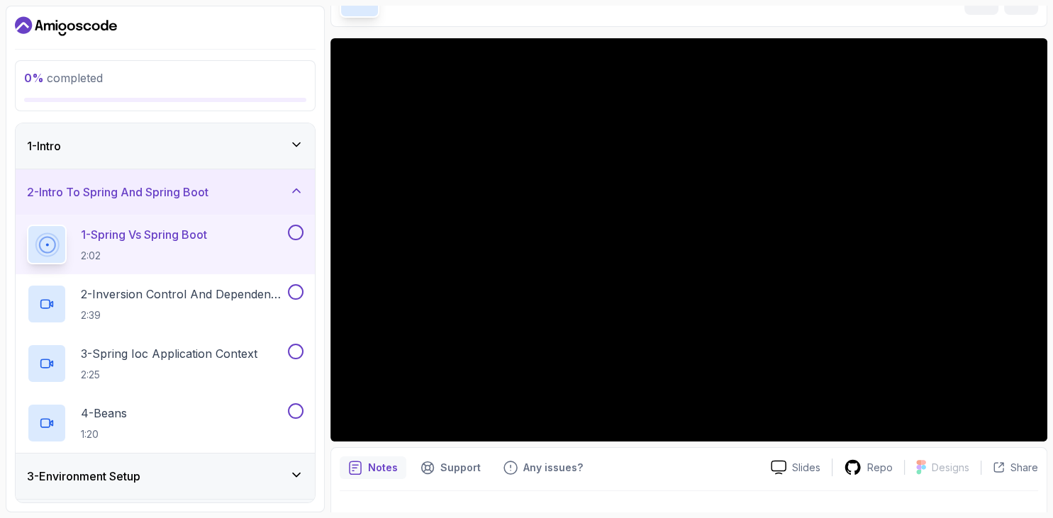
click at [292, 143] on icon at bounding box center [296, 145] width 14 height 14
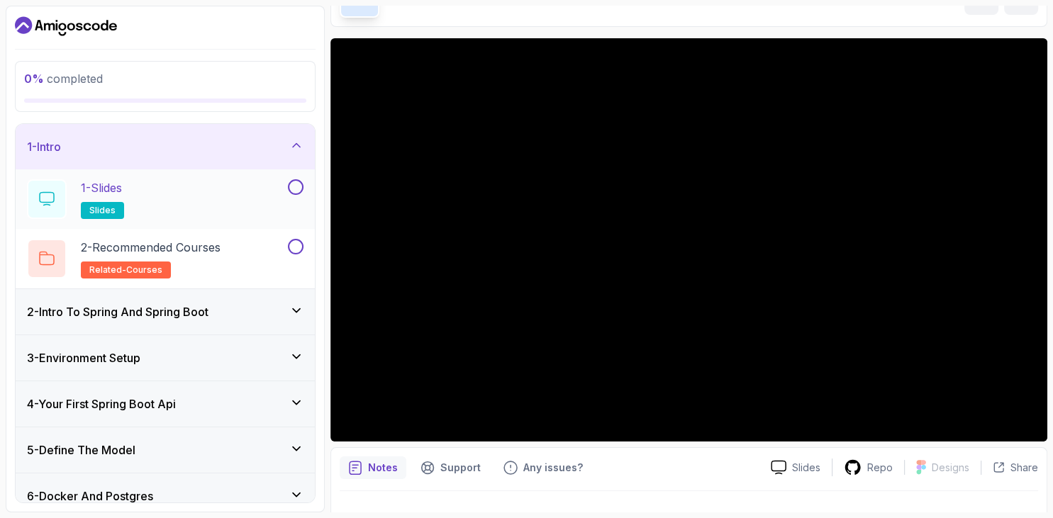
click at [291, 183] on button at bounding box center [296, 187] width 16 height 16
click at [300, 245] on button at bounding box center [296, 247] width 16 height 16
click at [297, 138] on icon at bounding box center [296, 145] width 14 height 14
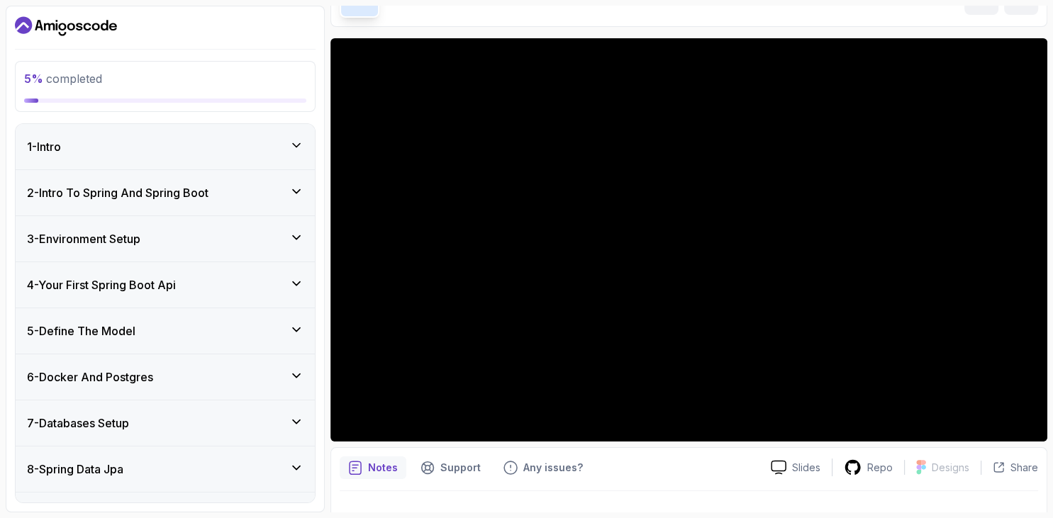
click at [277, 141] on div "1 - Intro" at bounding box center [165, 146] width 277 height 17
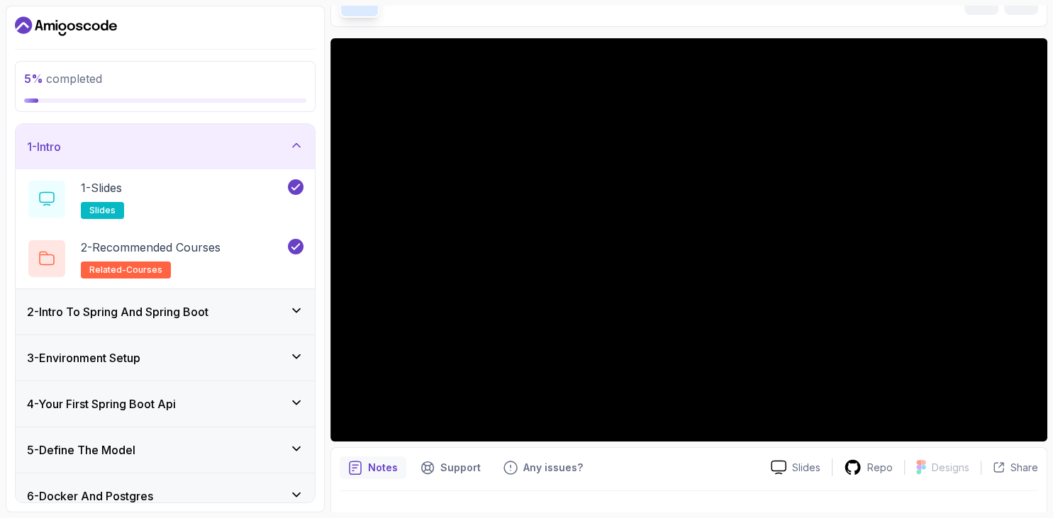
click at [277, 141] on div "1 - Intro" at bounding box center [165, 146] width 277 height 17
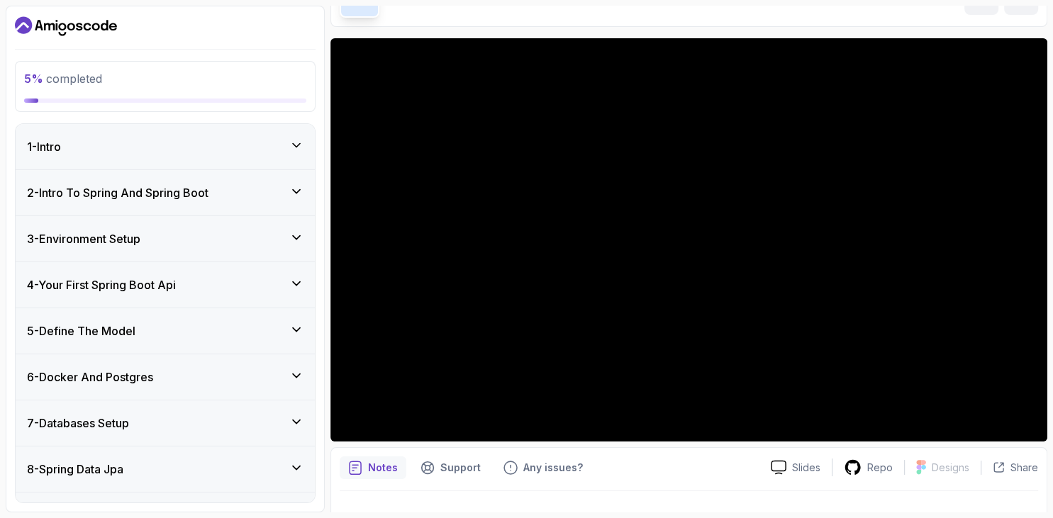
click at [294, 185] on icon at bounding box center [296, 191] width 14 height 14
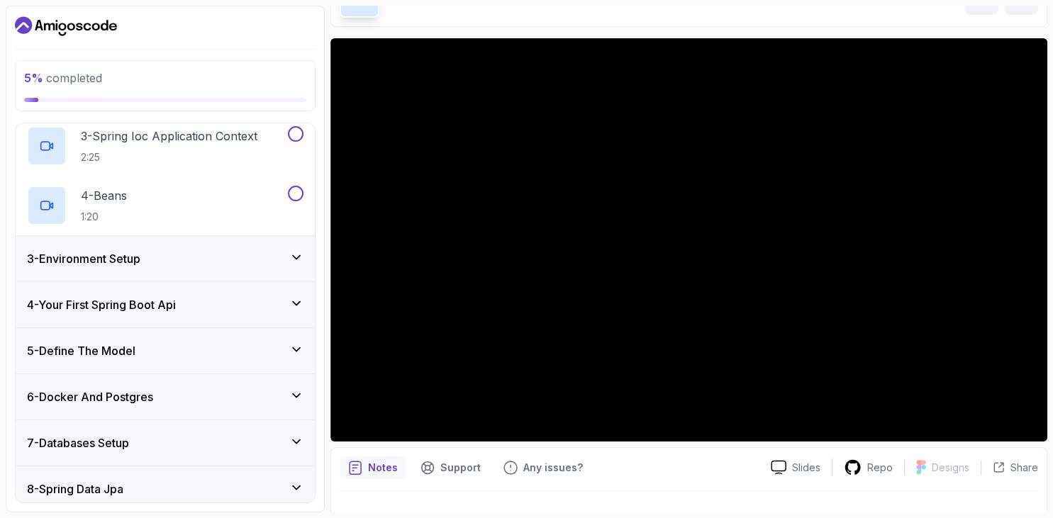
click at [132, 248] on div "3 - Environment Setup" at bounding box center [165, 258] width 299 height 45
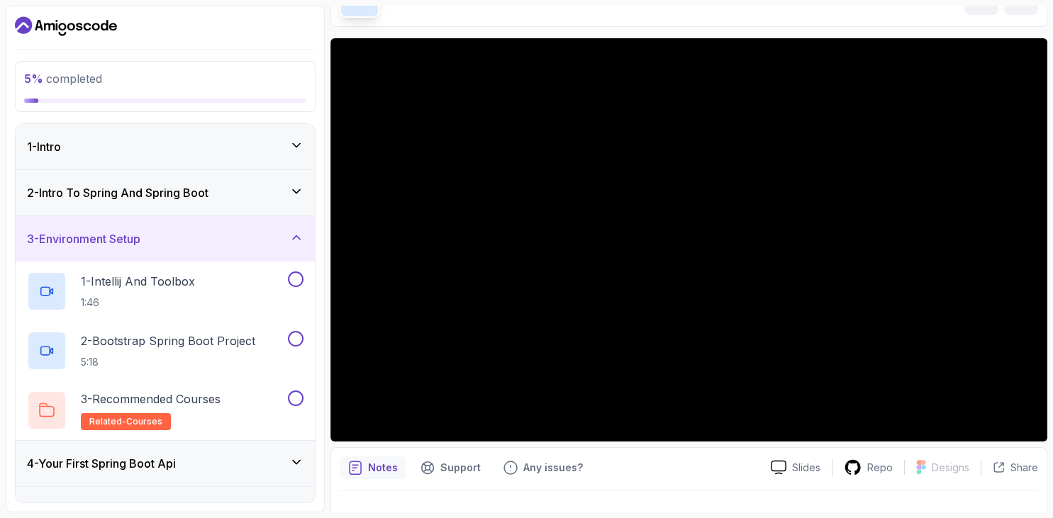
click at [155, 238] on div "3 - Environment Setup" at bounding box center [165, 239] width 277 height 17
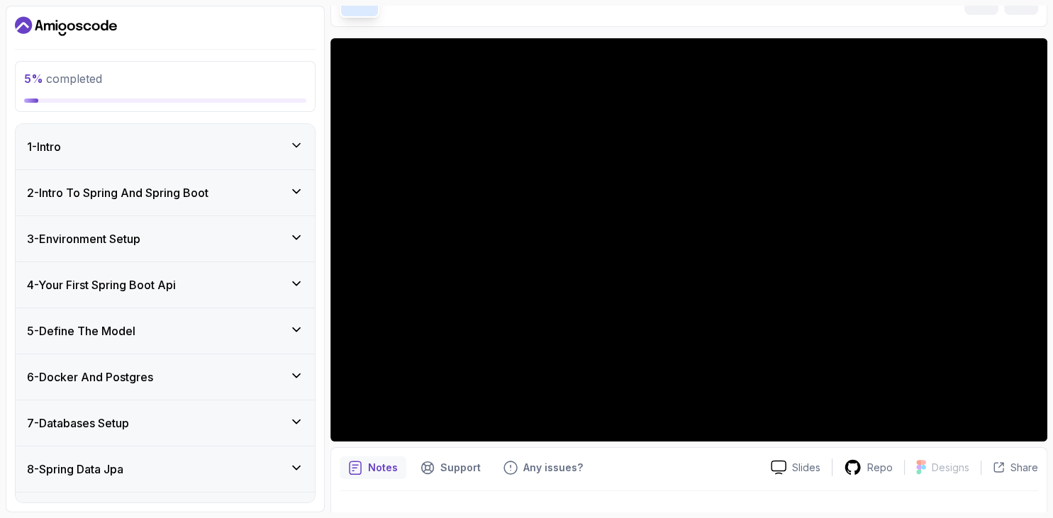
click at [216, 203] on div "2 - Intro To Spring And Spring Boot" at bounding box center [165, 192] width 299 height 45
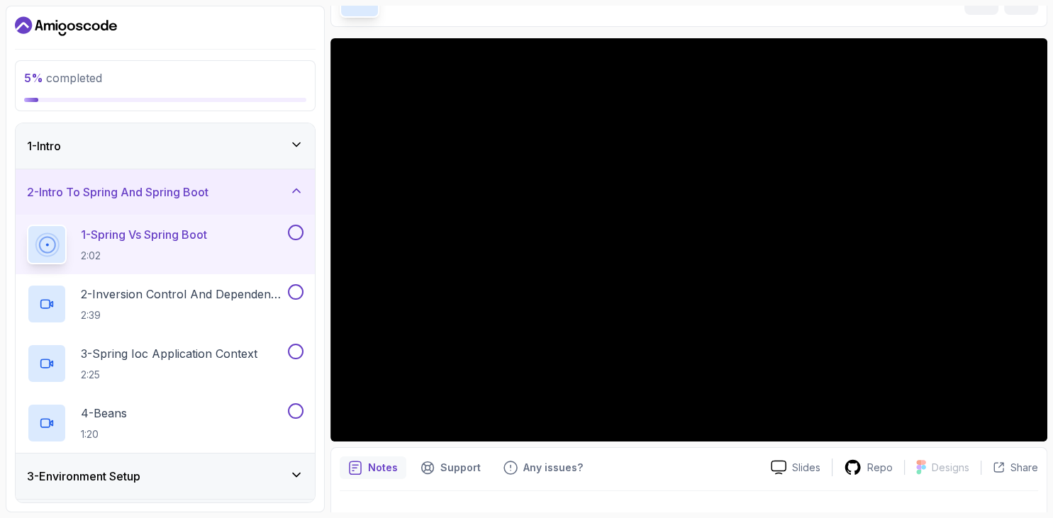
click at [206, 149] on div "1 - Intro" at bounding box center [165, 146] width 277 height 17
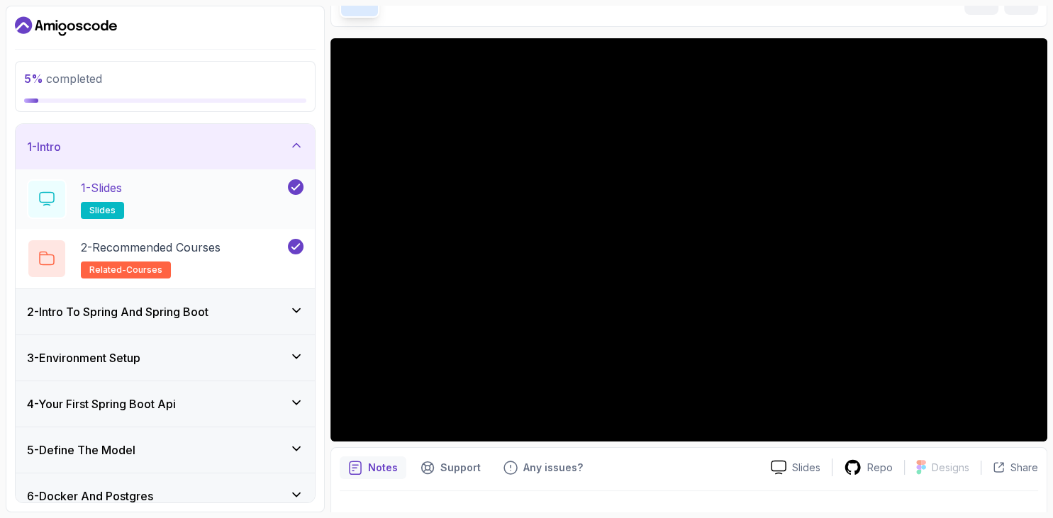
click at [177, 198] on div "1 - Slides slides" at bounding box center [156, 199] width 258 height 40
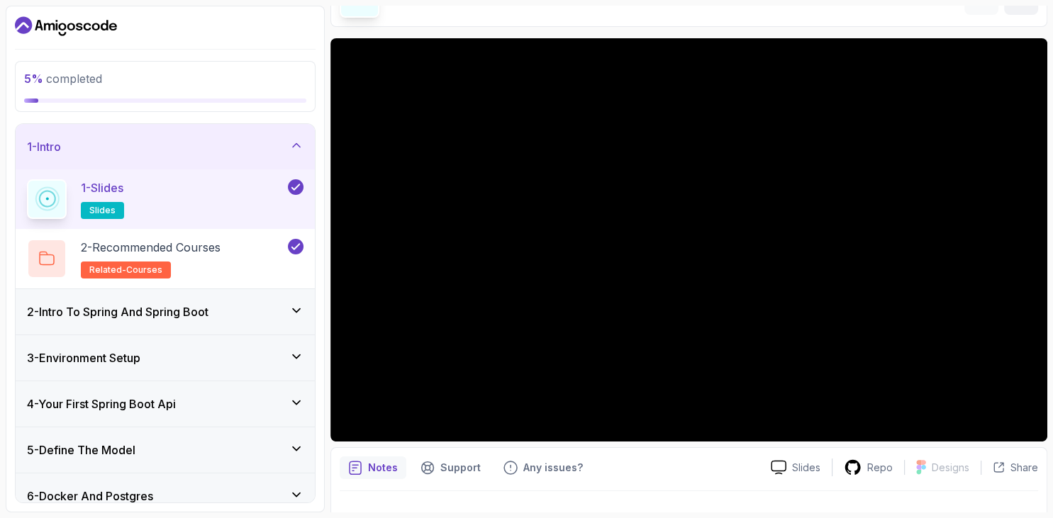
click at [282, 320] on div "2 - Intro To Spring And Spring Boot" at bounding box center [165, 311] width 299 height 45
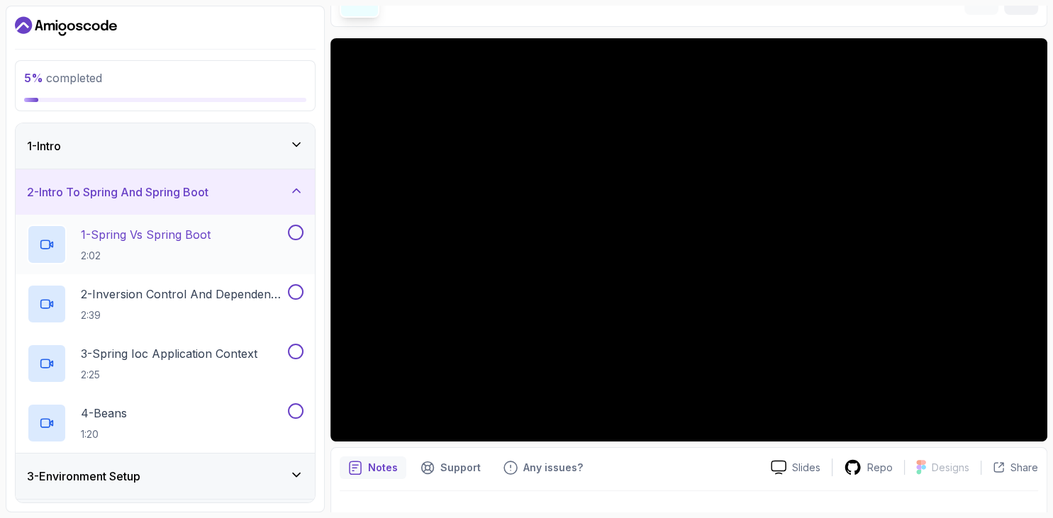
click at [272, 238] on div "1 - Spring Vs Spring Boot 2:02" at bounding box center [156, 245] width 258 height 40
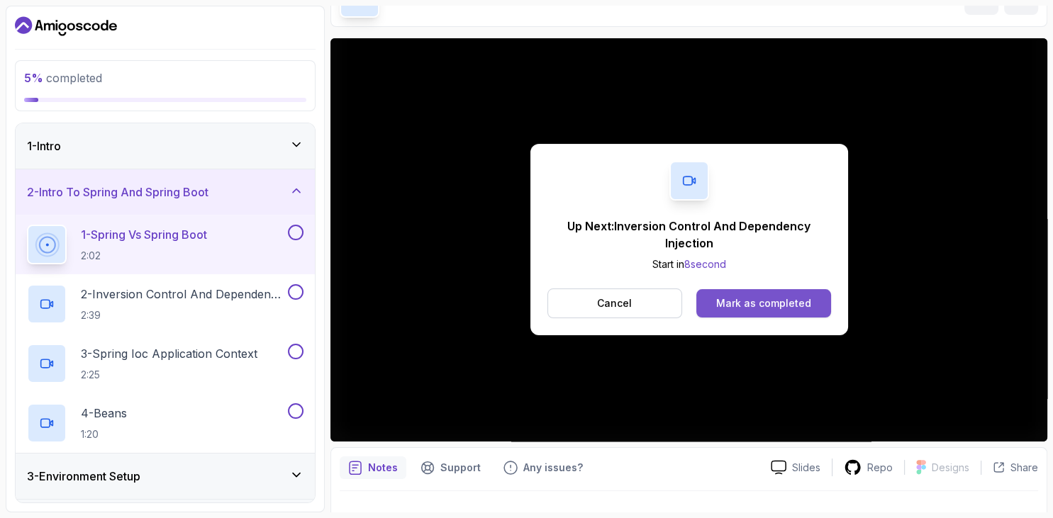
click at [801, 305] on div "Mark as completed" at bounding box center [763, 303] width 95 height 14
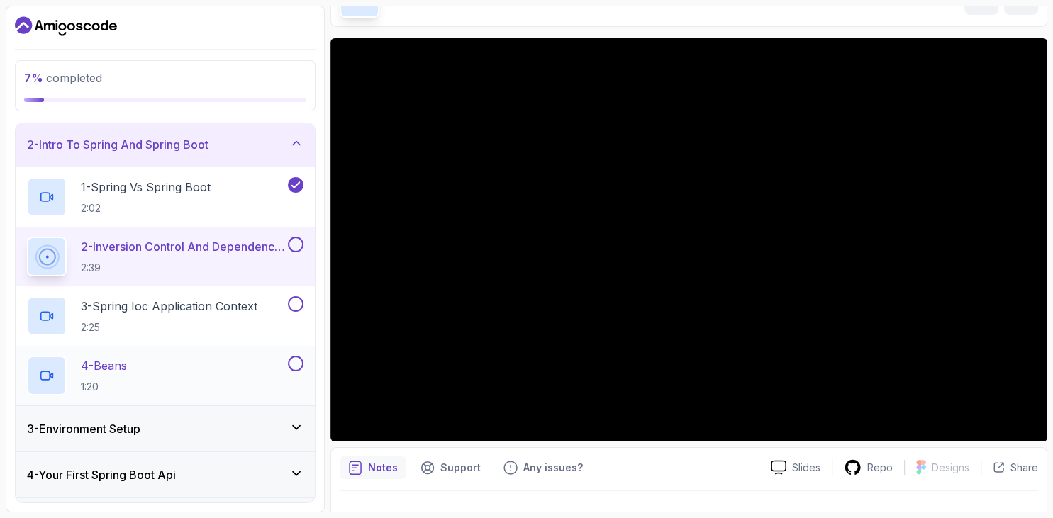
scroll to position [54, 0]
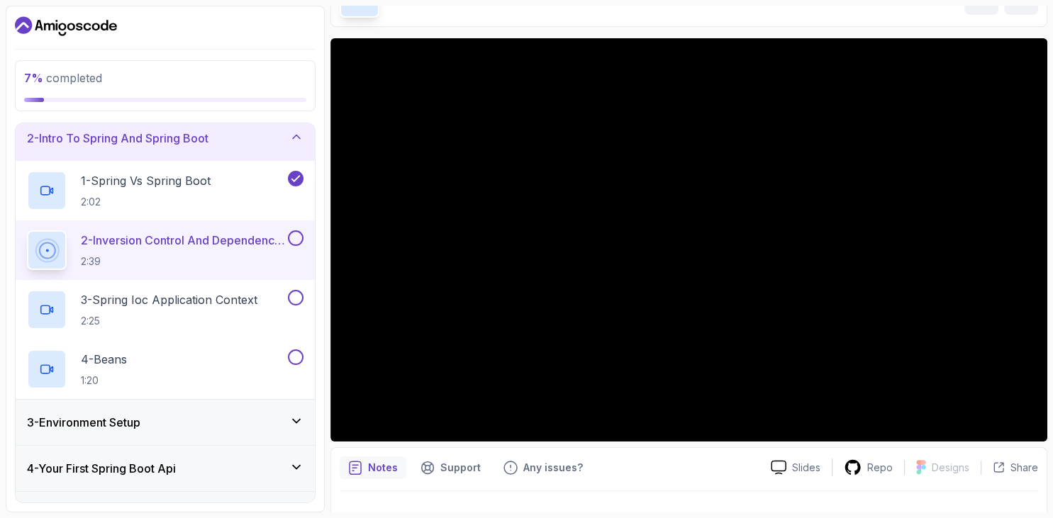
click at [1051, 233] on section "7 % completed 1 - Intro 2 - Intro To Spring And Spring Boot 1 - Spring Vs Sprin…" at bounding box center [526, 259] width 1053 height 518
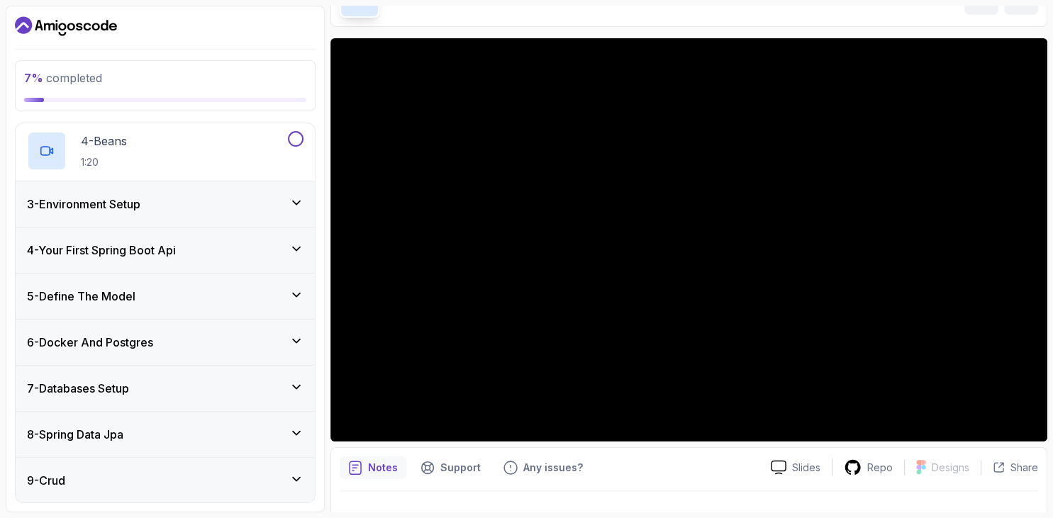
scroll to position [409, 0]
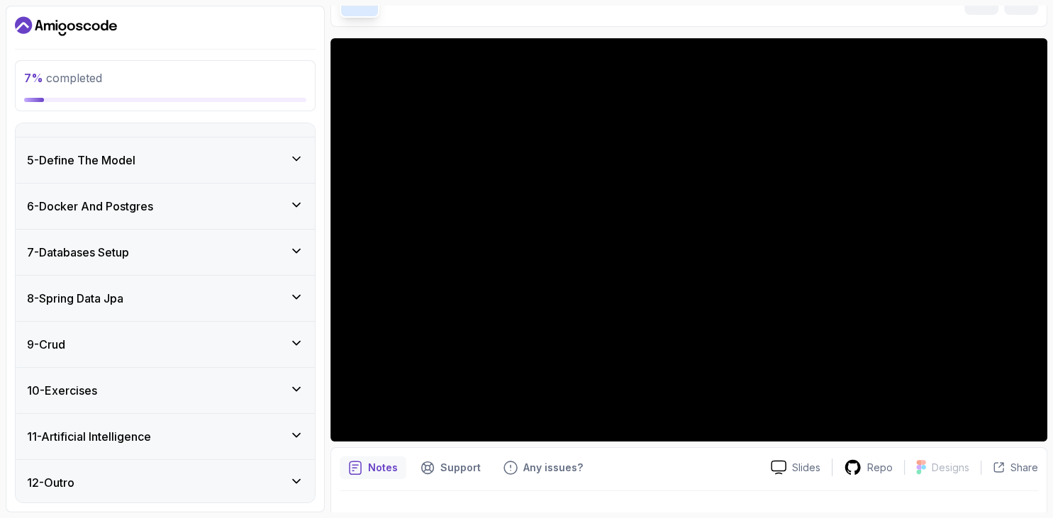
drag, startPoint x: 296, startPoint y: 477, endPoint x: 279, endPoint y: 433, distance: 47.2
click at [296, 477] on icon at bounding box center [296, 481] width 14 height 14
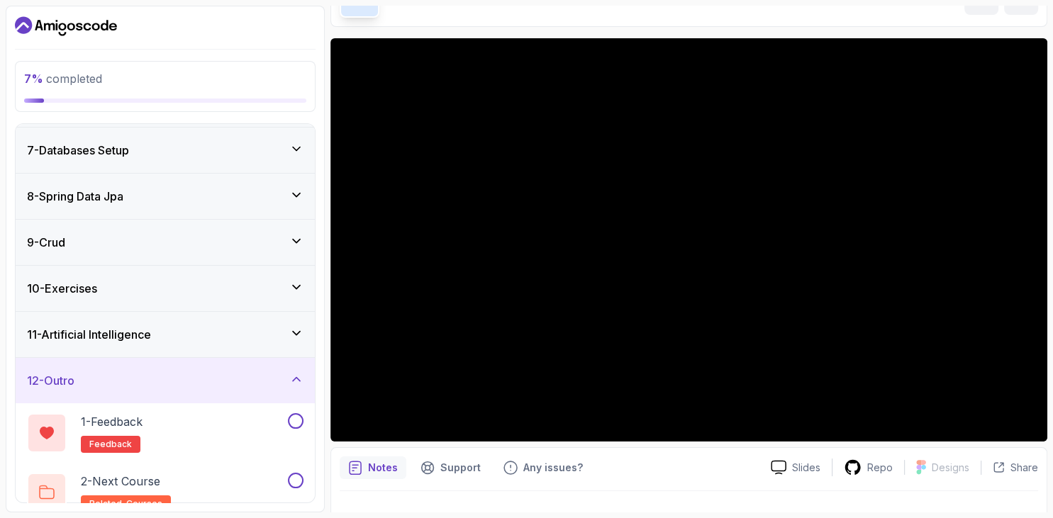
scroll to position [262, 0]
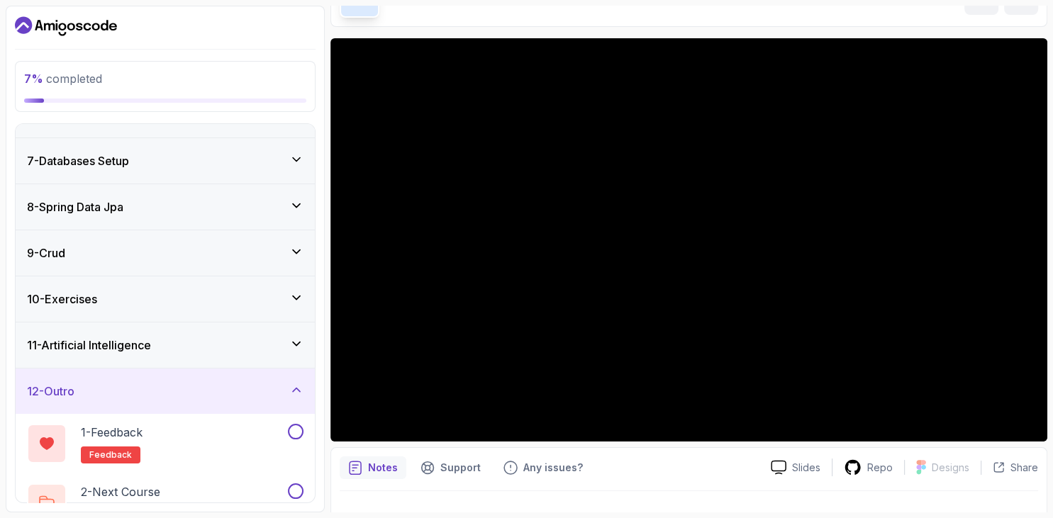
click at [299, 392] on icon at bounding box center [296, 390] width 14 height 14
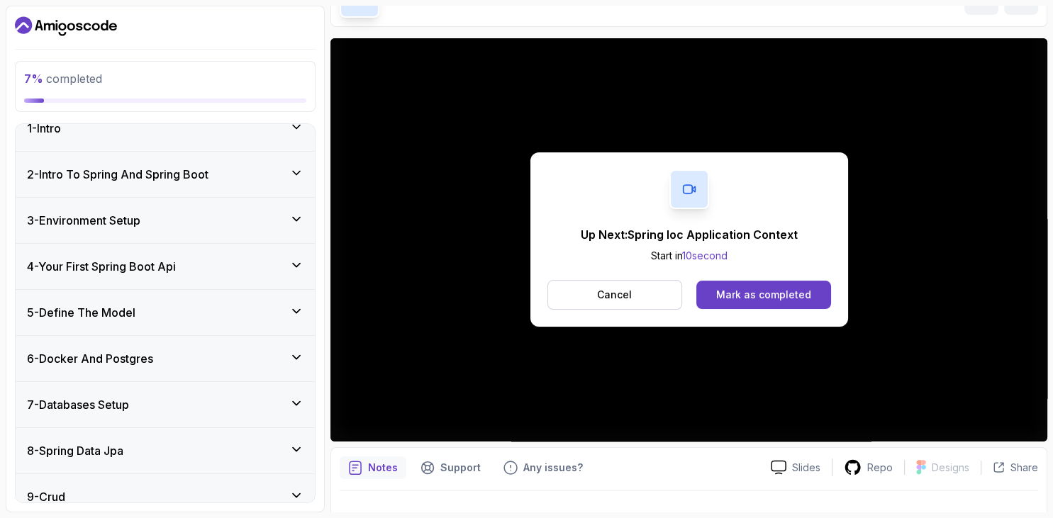
scroll to position [0, 0]
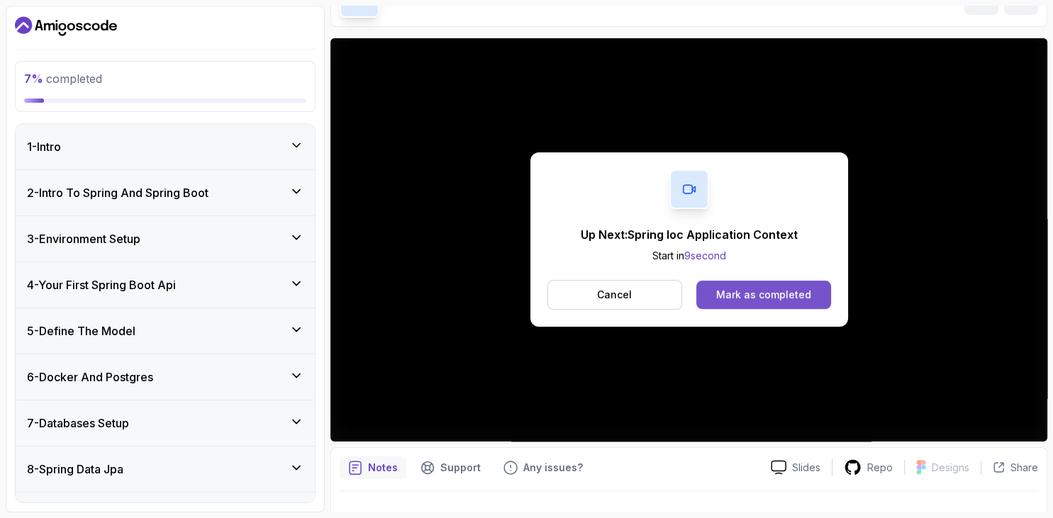
click at [765, 289] on div "Mark as completed" at bounding box center [763, 295] width 95 height 14
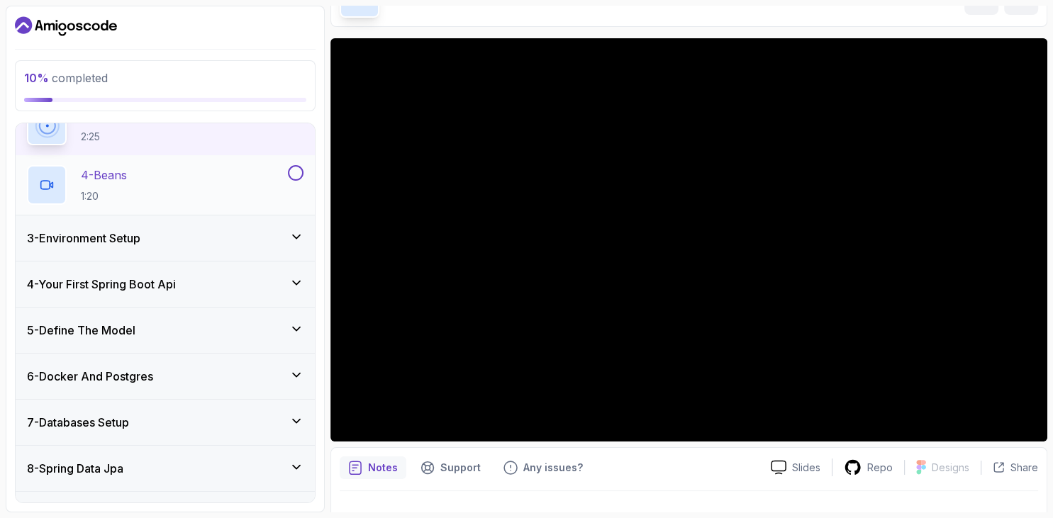
scroll to position [245, 0]
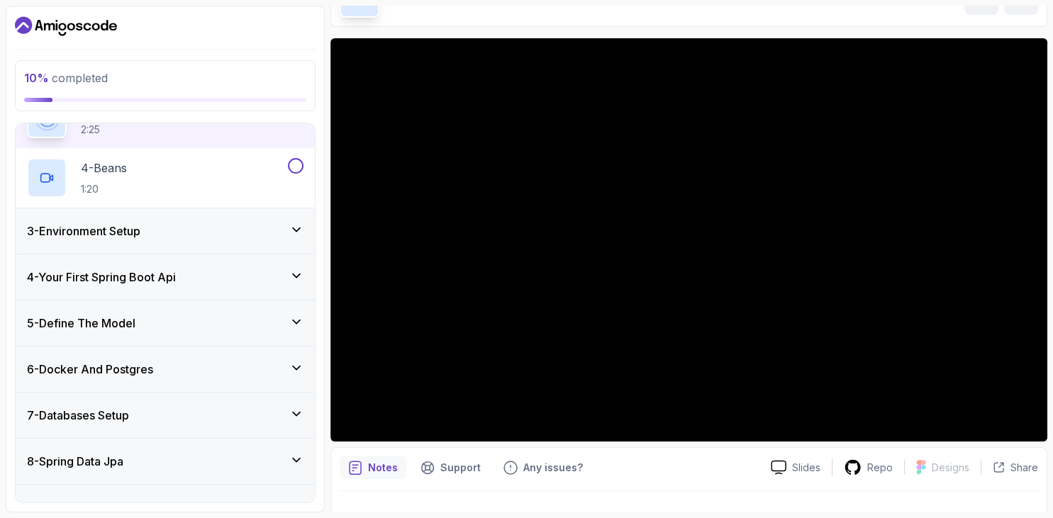
click at [235, 231] on div "3 - Environment Setup" at bounding box center [165, 231] width 277 height 17
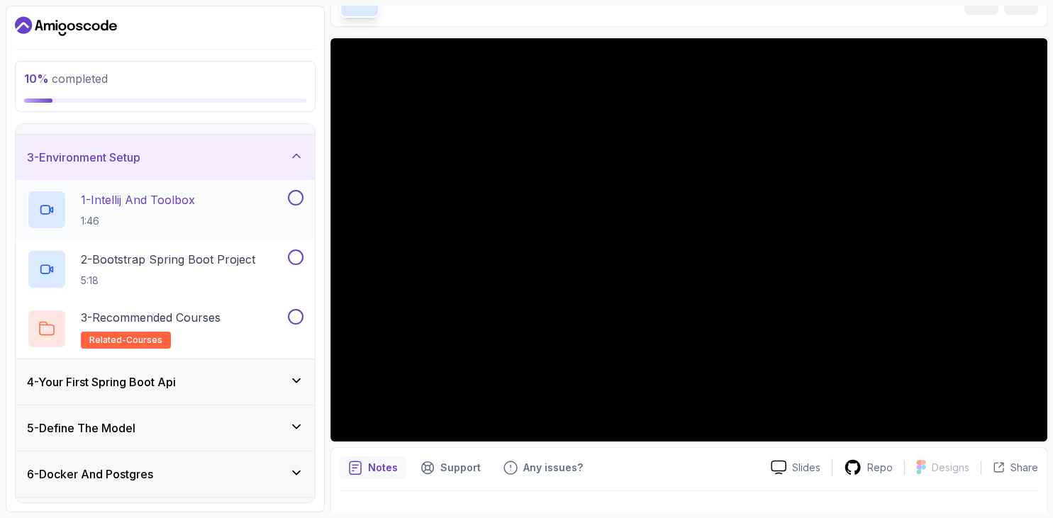
scroll to position [0, 0]
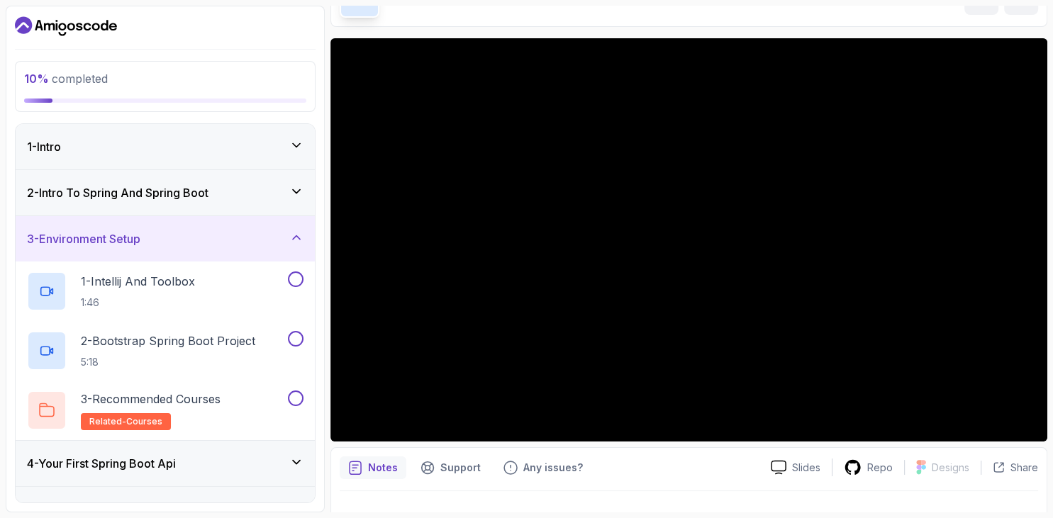
click at [248, 235] on div "3 - Environment Setup" at bounding box center [165, 239] width 277 height 17
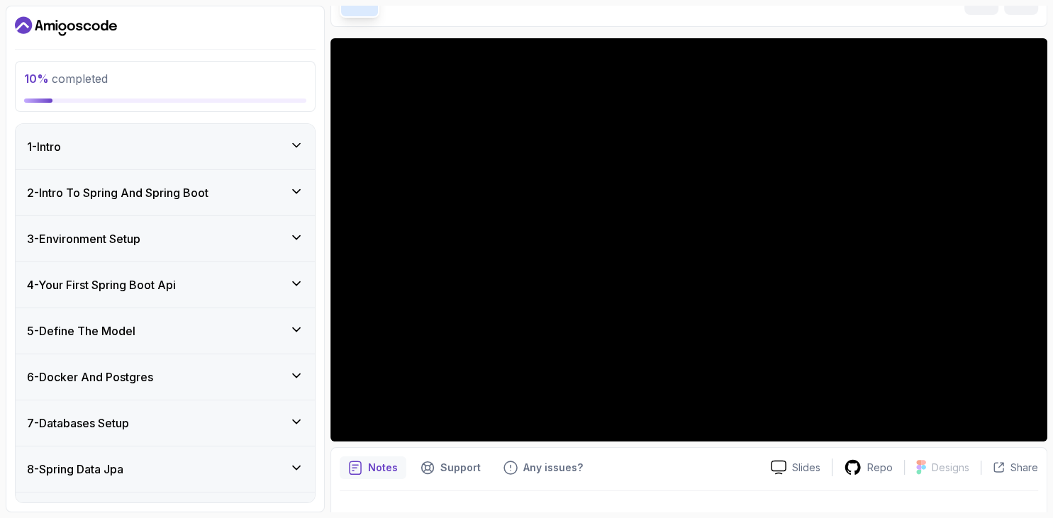
click at [213, 274] on div "4 - Your First Spring Boot Api" at bounding box center [165, 284] width 299 height 45
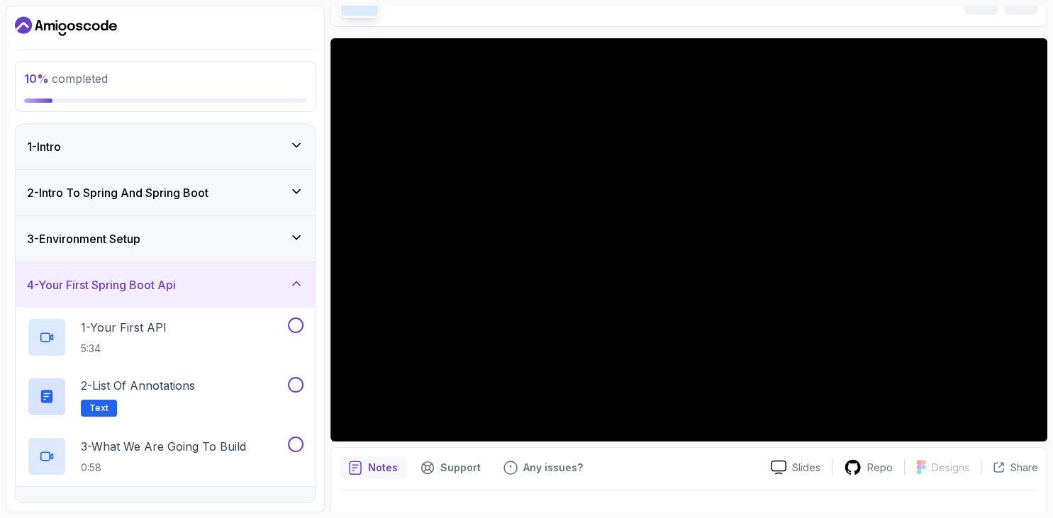
scroll to position [27, 0]
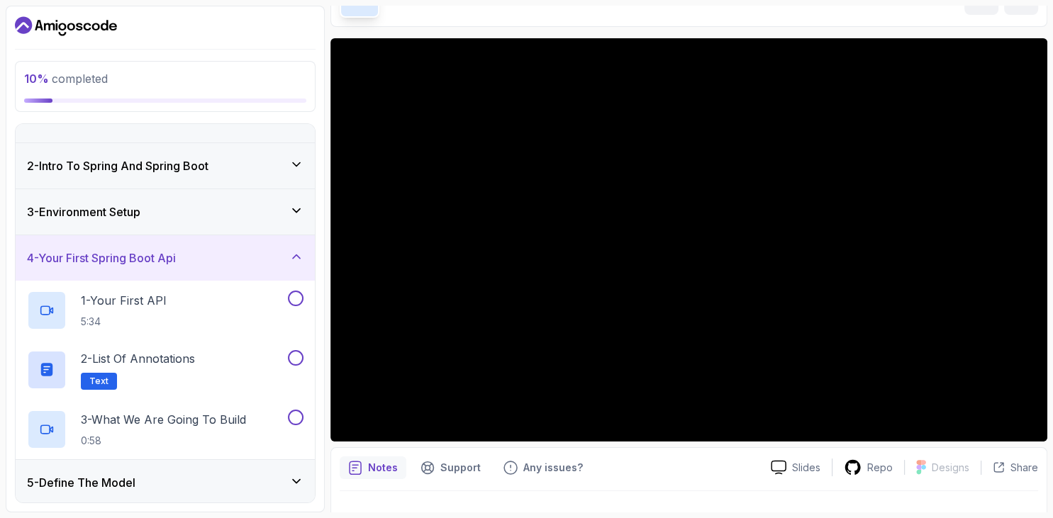
click at [226, 264] on div "4 - Your First Spring Boot Api" at bounding box center [165, 258] width 277 height 17
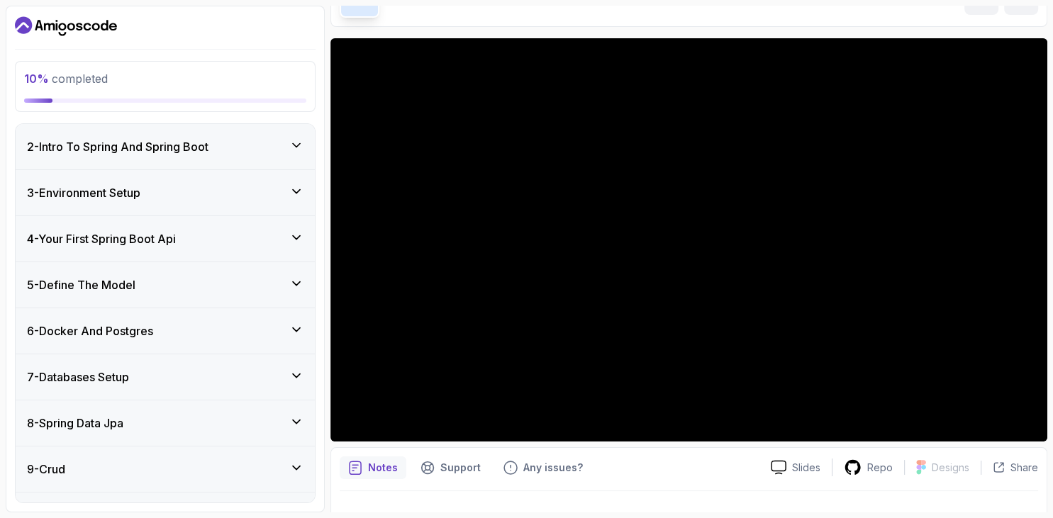
scroll to position [54, 0]
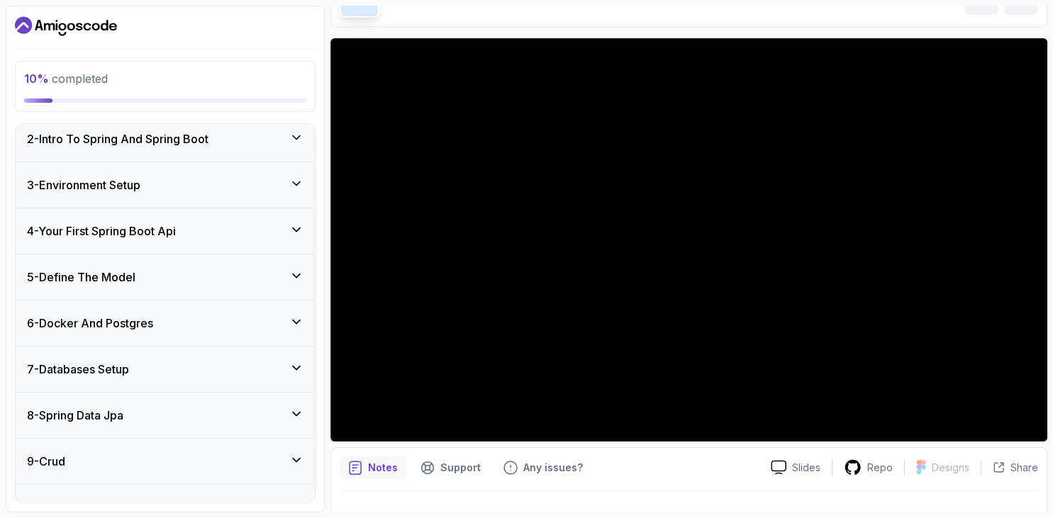
click at [220, 279] on div "5 - Define The Model" at bounding box center [165, 277] width 277 height 17
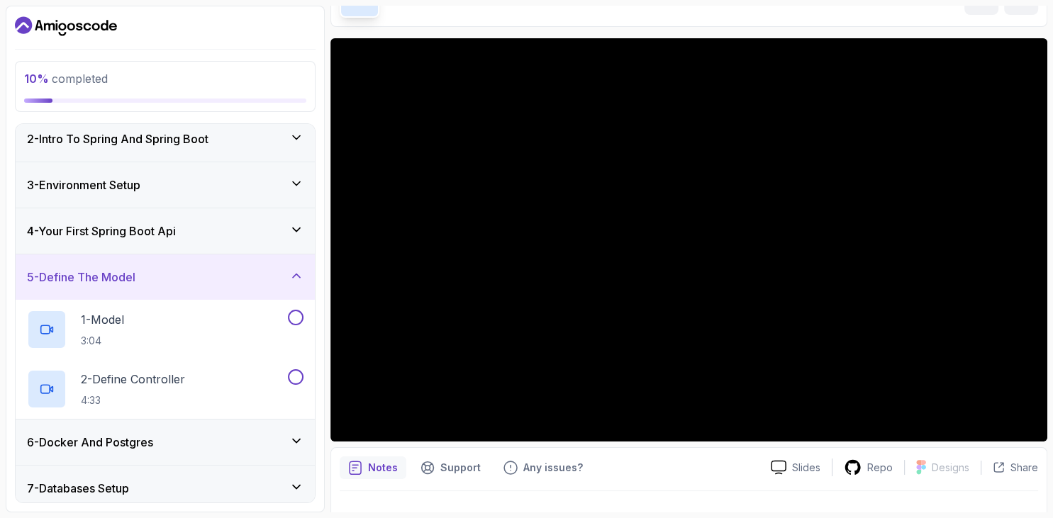
click at [221, 276] on div "5 - Define The Model" at bounding box center [165, 277] width 277 height 17
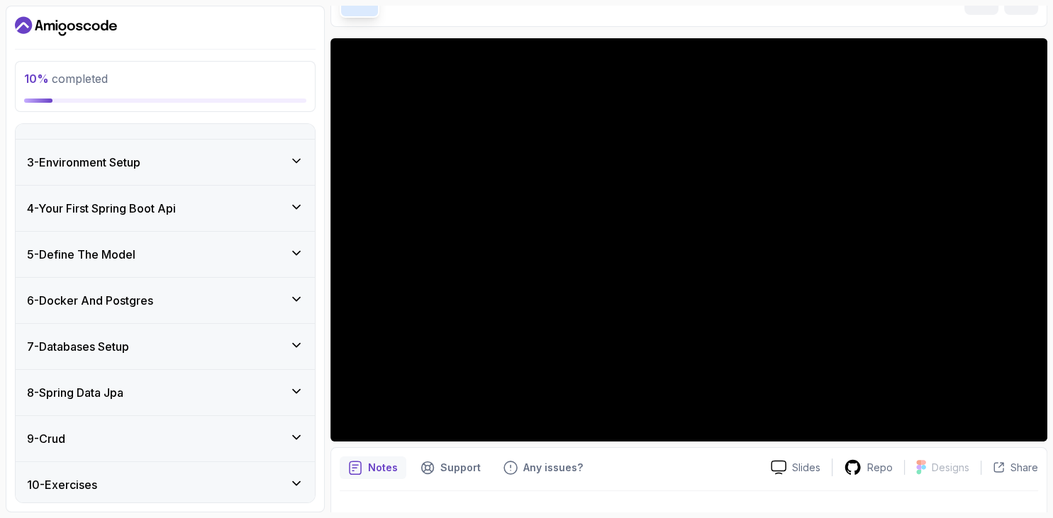
scroll to position [82, 0]
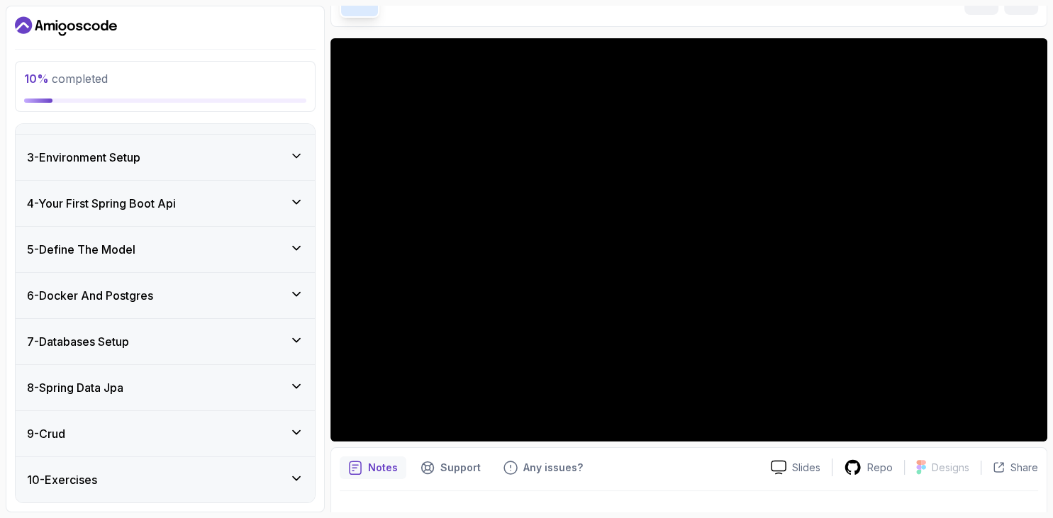
click at [206, 296] on div "6 - Docker And Postgres" at bounding box center [165, 295] width 277 height 17
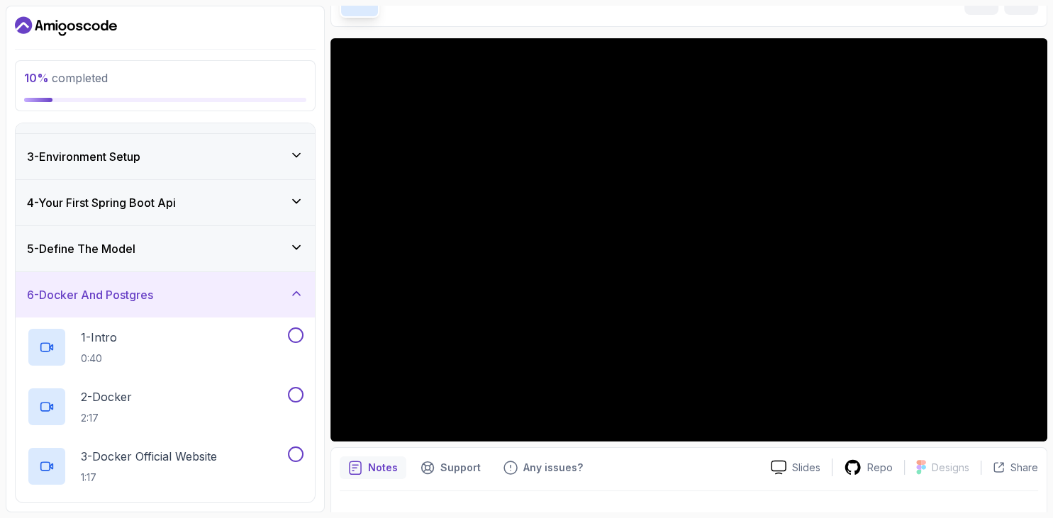
click at [210, 292] on div "6 - Docker And Postgres" at bounding box center [165, 295] width 277 height 17
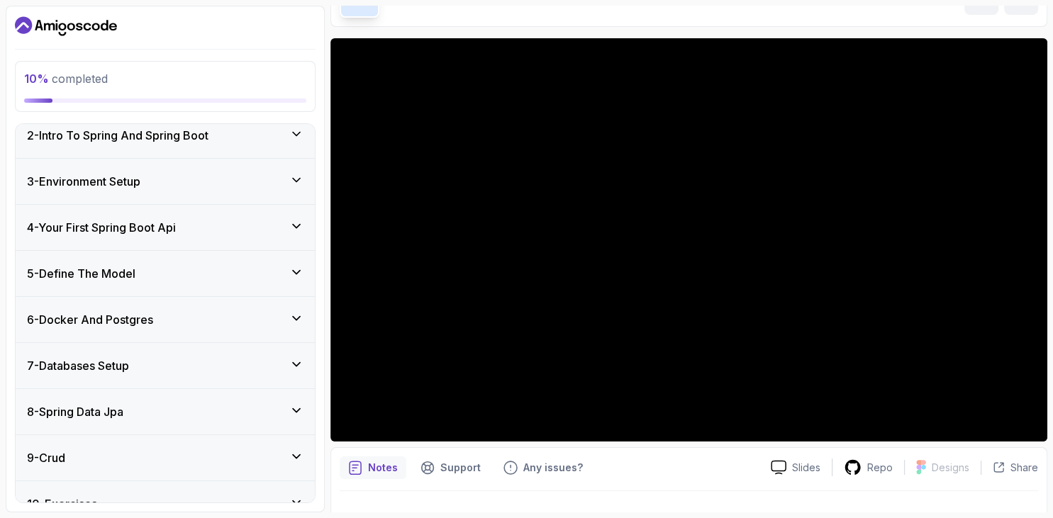
scroll to position [0, 0]
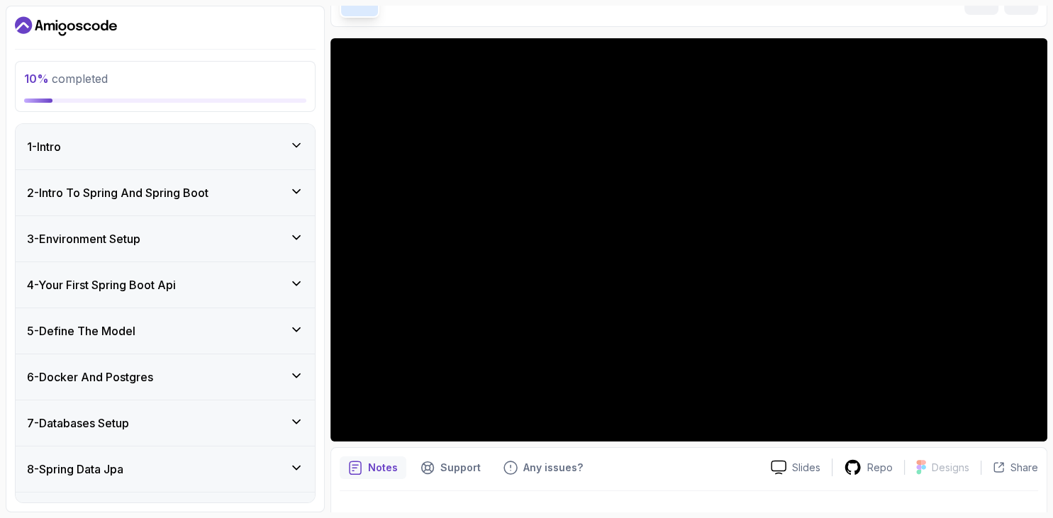
click at [196, 182] on div "2 - Intro To Spring And Spring Boot" at bounding box center [165, 192] width 299 height 45
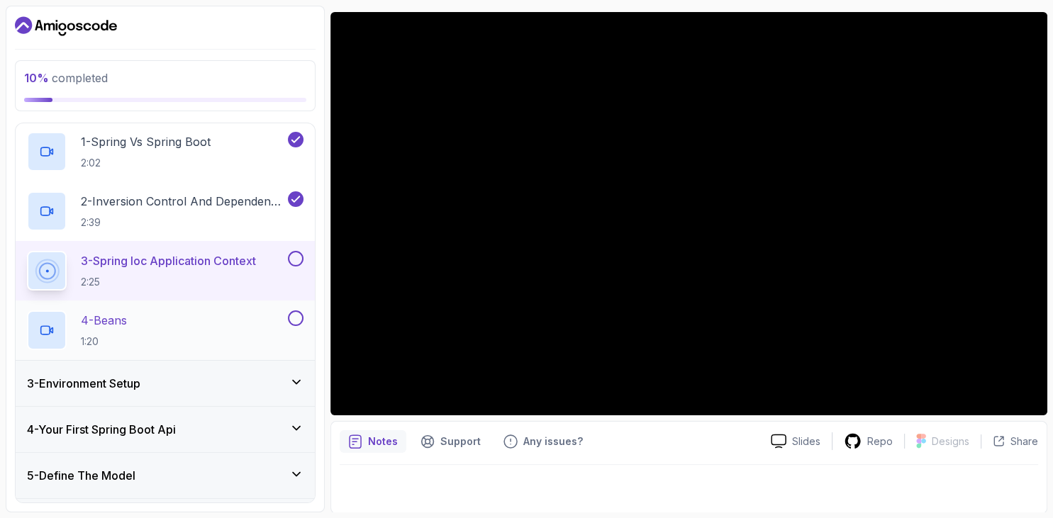
scroll to position [109, 0]
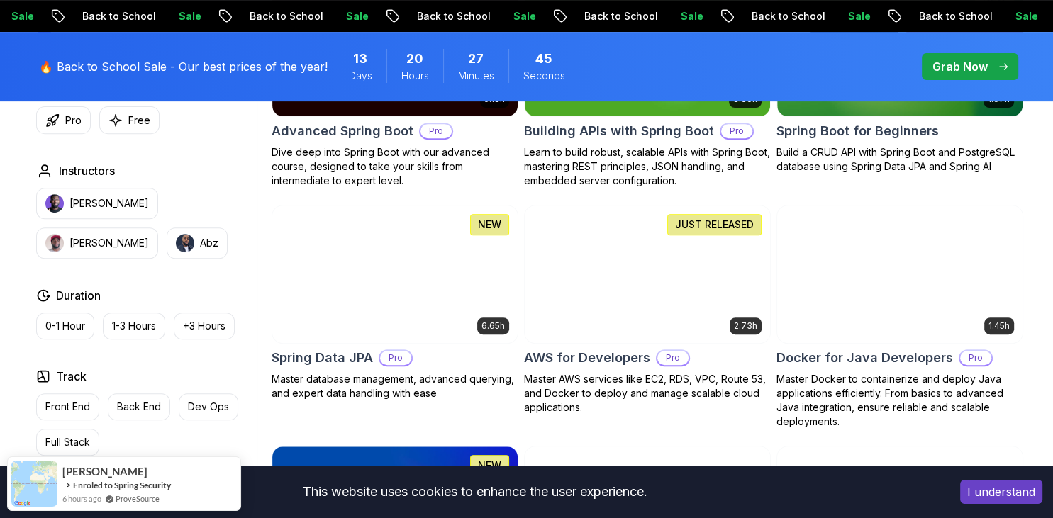
scroll to position [574, 0]
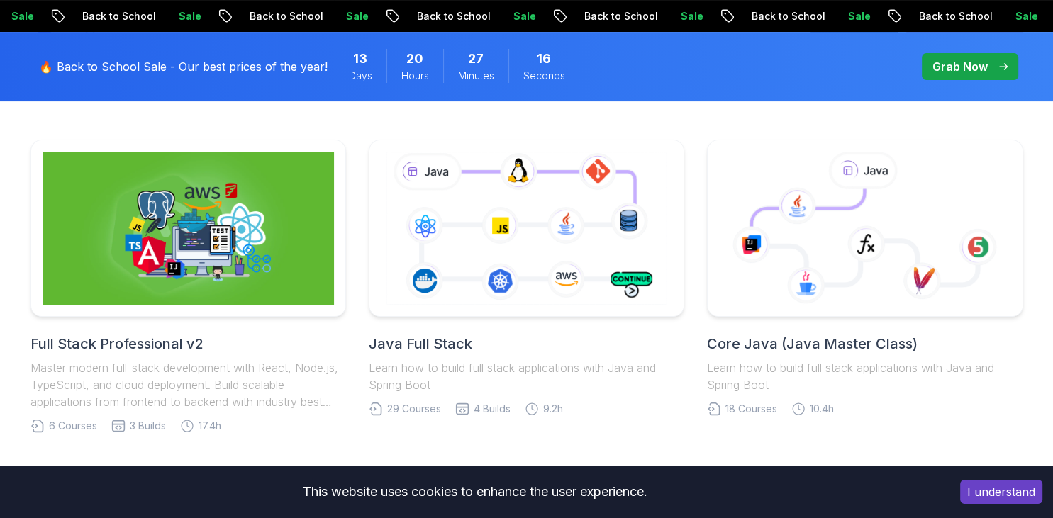
scroll to position [349, 0]
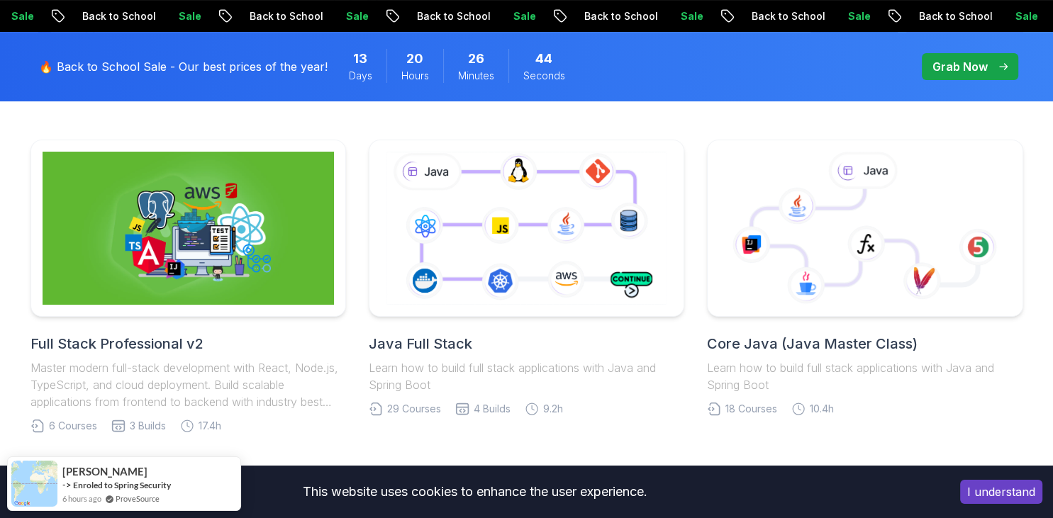
scroll to position [199, 0]
